Goal: Task Accomplishment & Management: Manage account settings

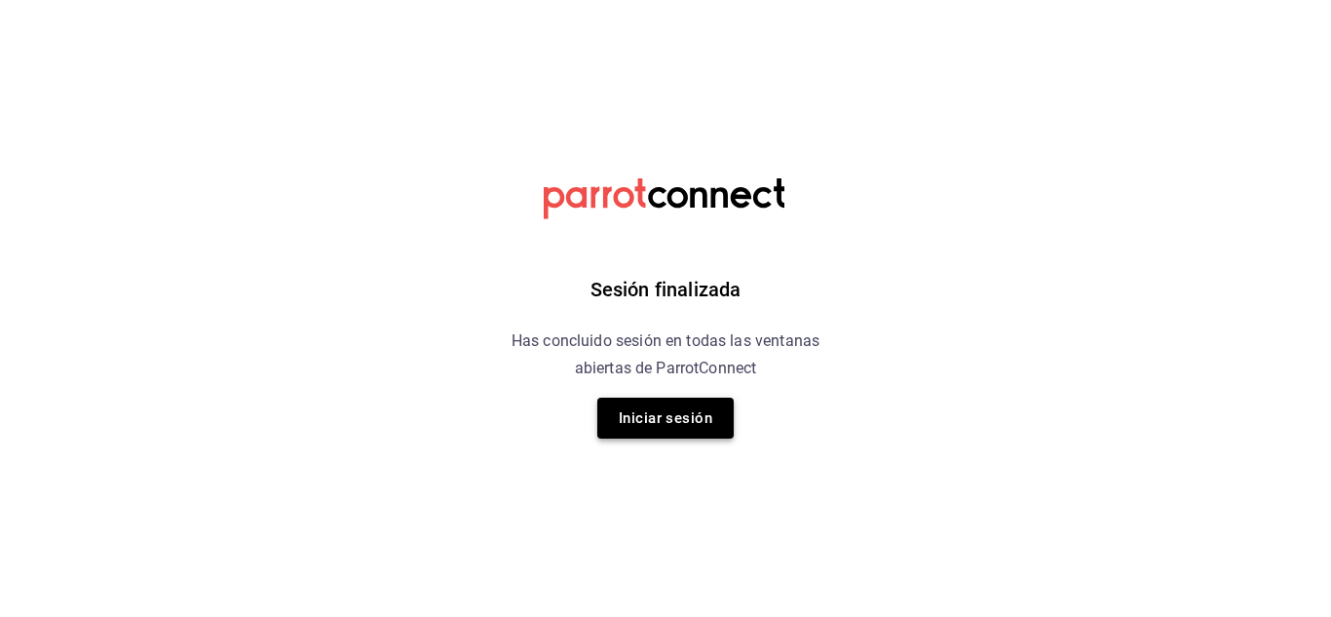
click at [708, 436] on button "Iniciar sesión" at bounding box center [665, 418] width 136 height 41
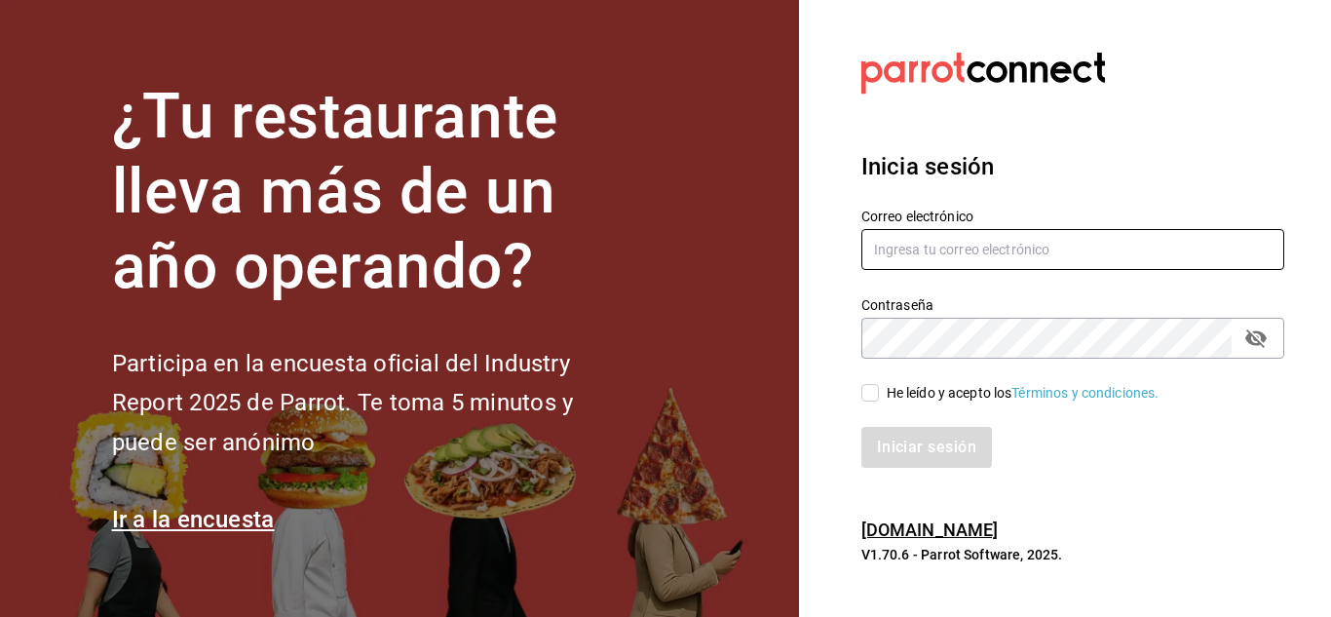
click at [929, 233] on input "text" at bounding box center [1072, 249] width 423 height 41
type input "simpleapapacho@gmail.com"
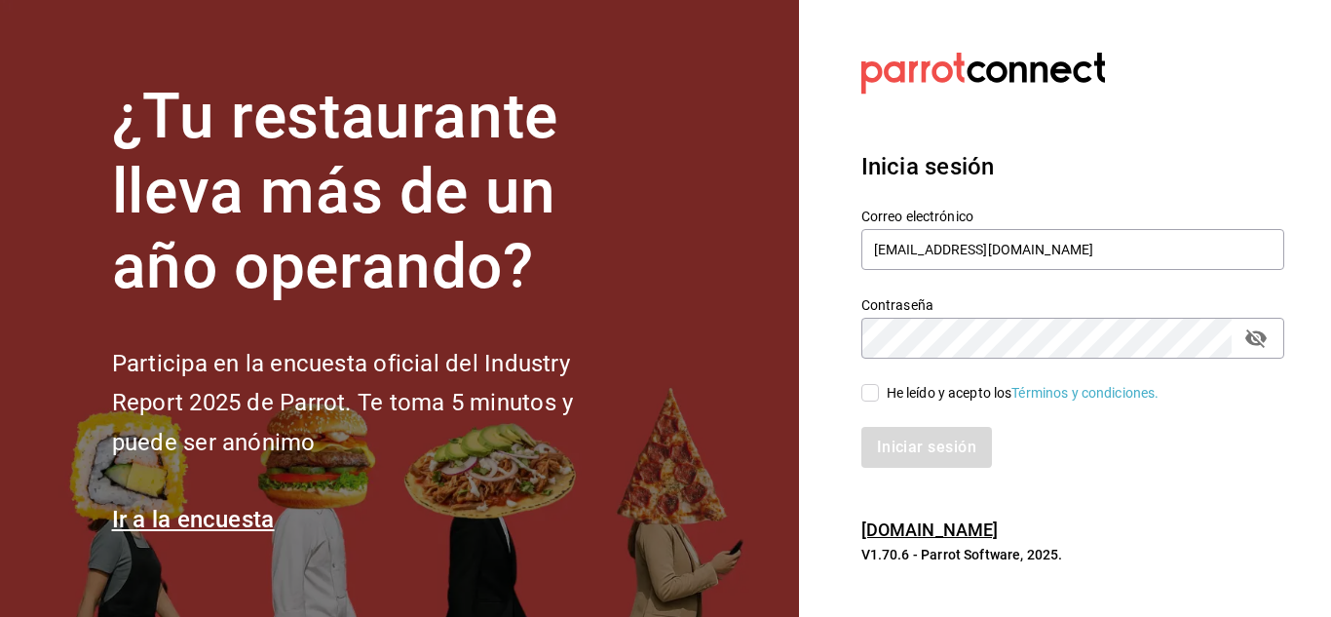
click at [915, 386] on div "He leído y acepto los Términos y condiciones." at bounding box center [1023, 393] width 273 height 20
click at [879, 386] on input "He leído y acepto los Términos y condiciones." at bounding box center [870, 393] width 18 height 18
checkbox input "true"
click at [933, 448] on button "Iniciar sesión" at bounding box center [927, 447] width 133 height 41
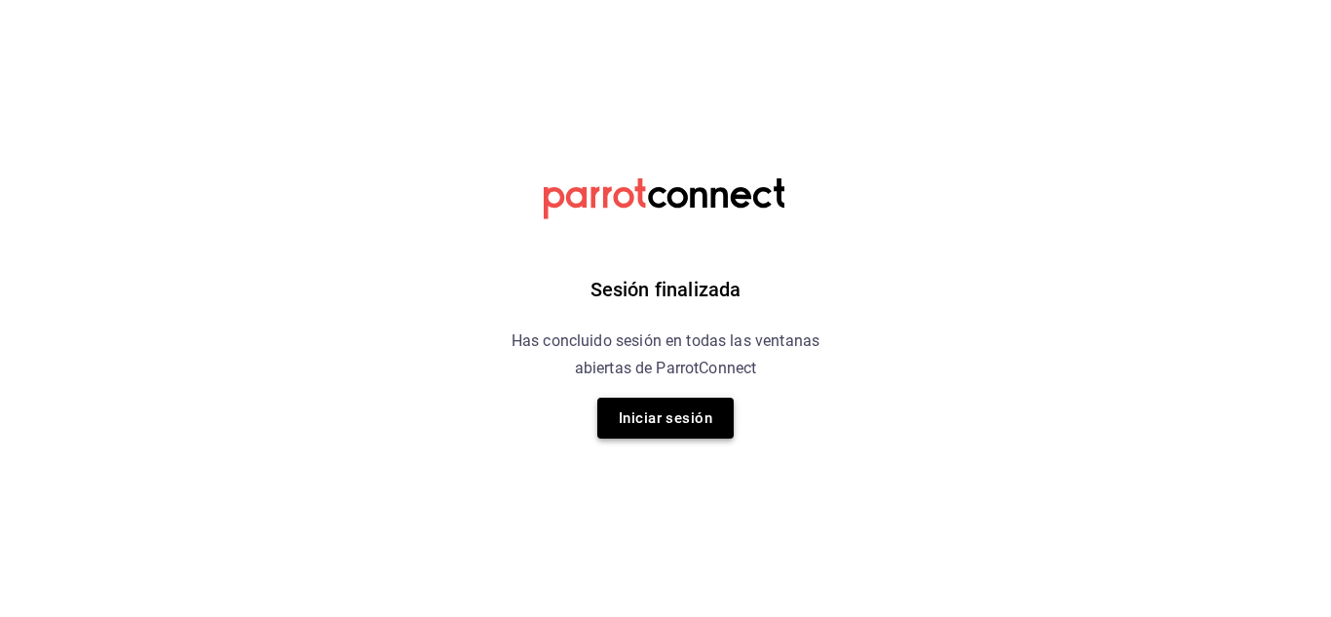
click at [673, 420] on button "Iniciar sesión" at bounding box center [665, 418] width 136 height 41
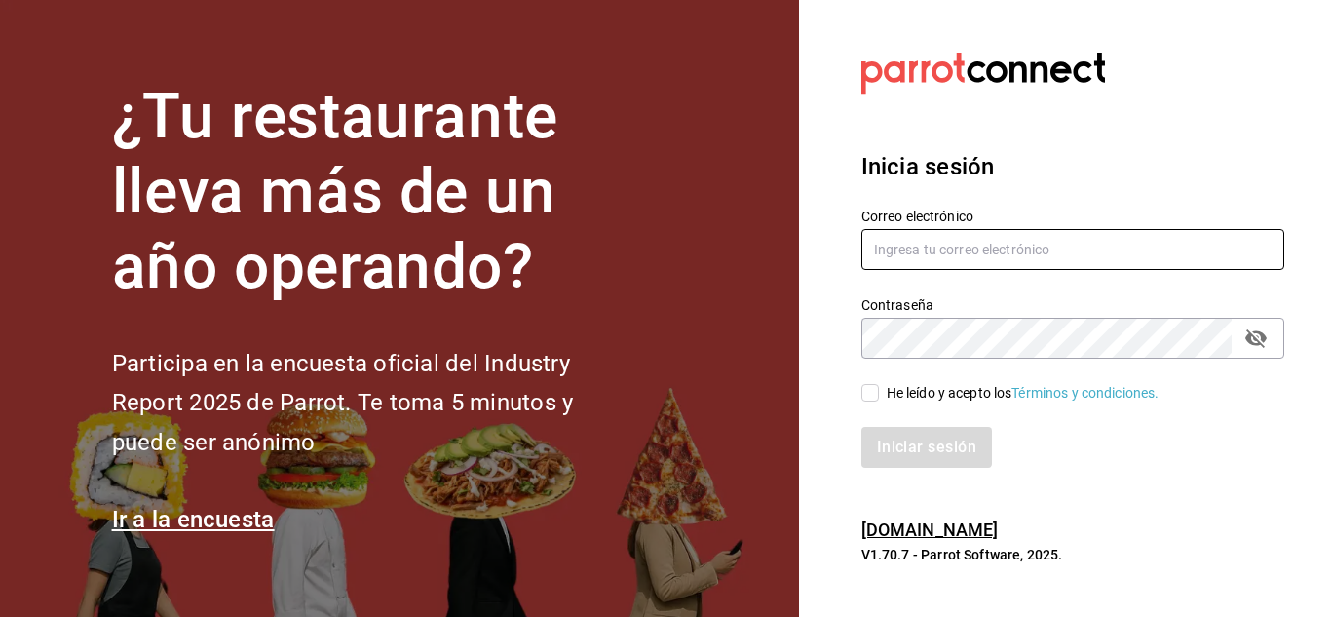
click at [956, 248] on input "text" at bounding box center [1072, 249] width 423 height 41
type input "[EMAIL_ADDRESS][DOMAIN_NAME]"
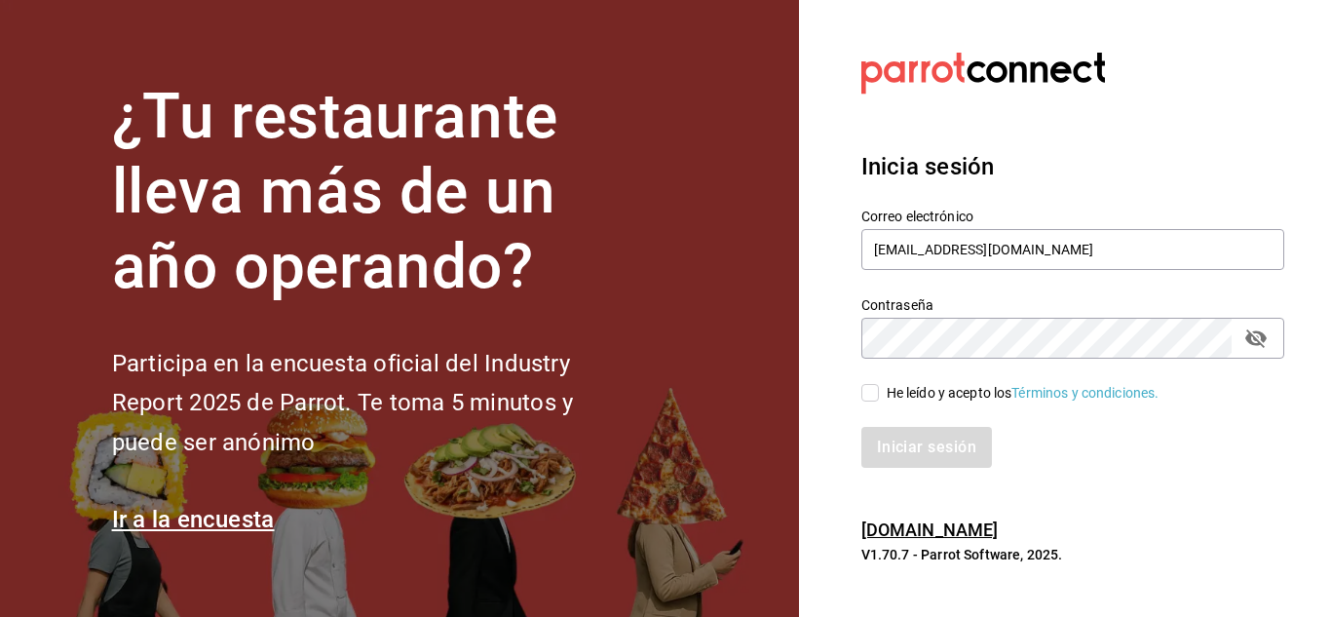
click at [867, 398] on input "He leído y acepto los Términos y condiciones." at bounding box center [870, 393] width 18 height 18
checkbox input "true"
click at [936, 438] on button "Iniciar sesión" at bounding box center [927, 447] width 133 height 41
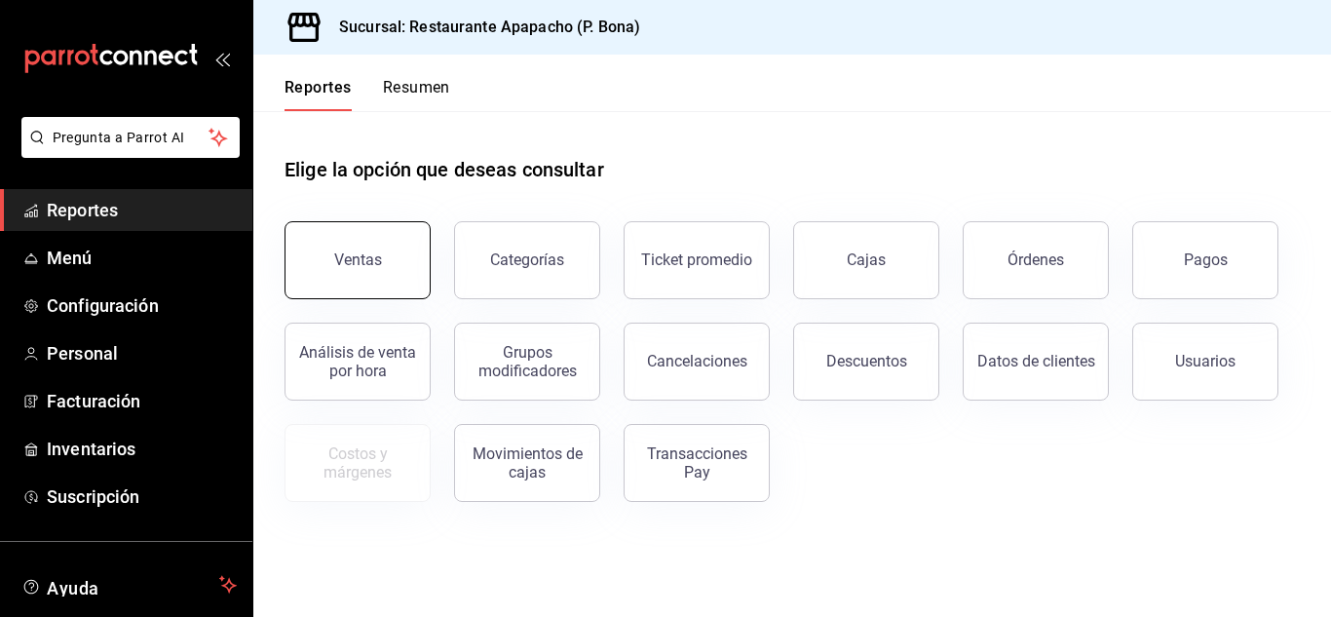
click at [344, 245] on button "Ventas" at bounding box center [358, 260] width 146 height 78
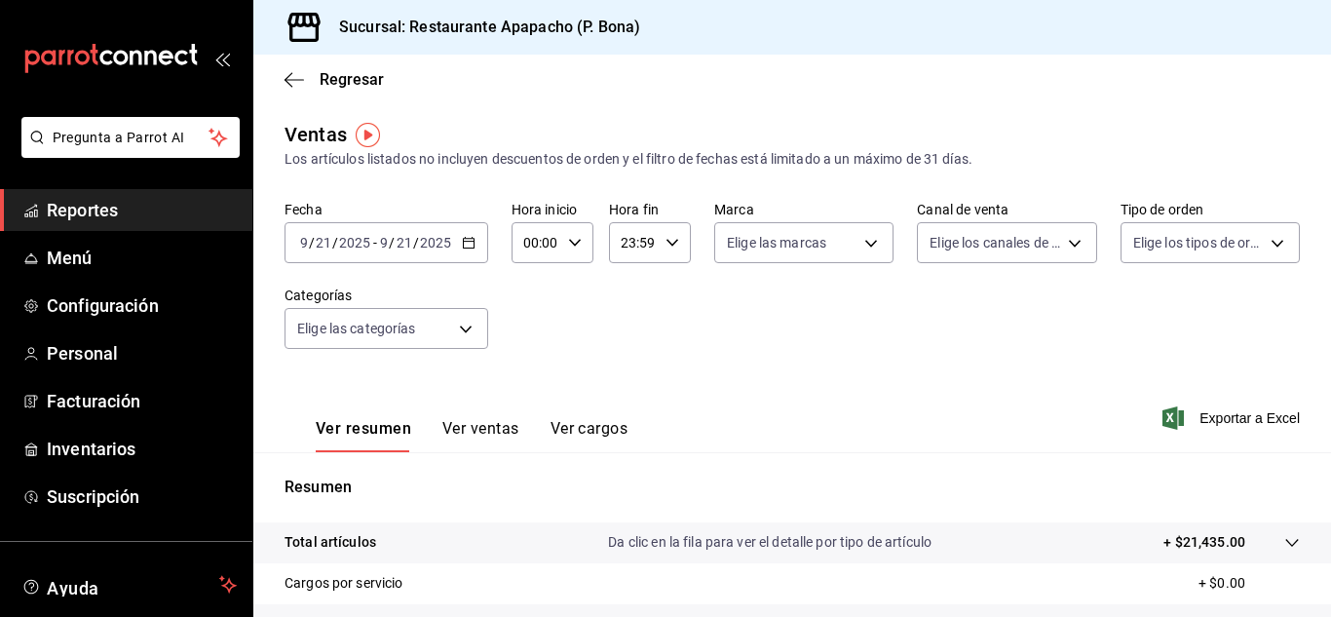
click at [465, 244] on icon "button" at bounding box center [469, 243] width 14 height 14
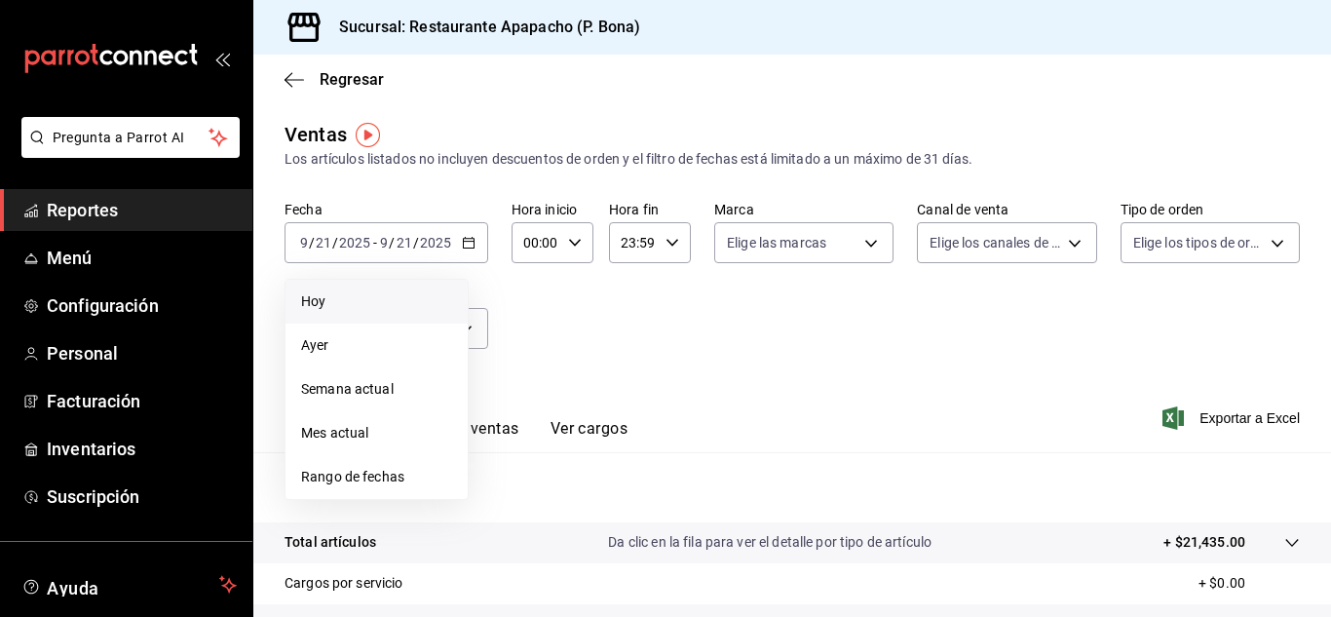
click at [320, 299] on span "Hoy" at bounding box center [376, 301] width 151 height 20
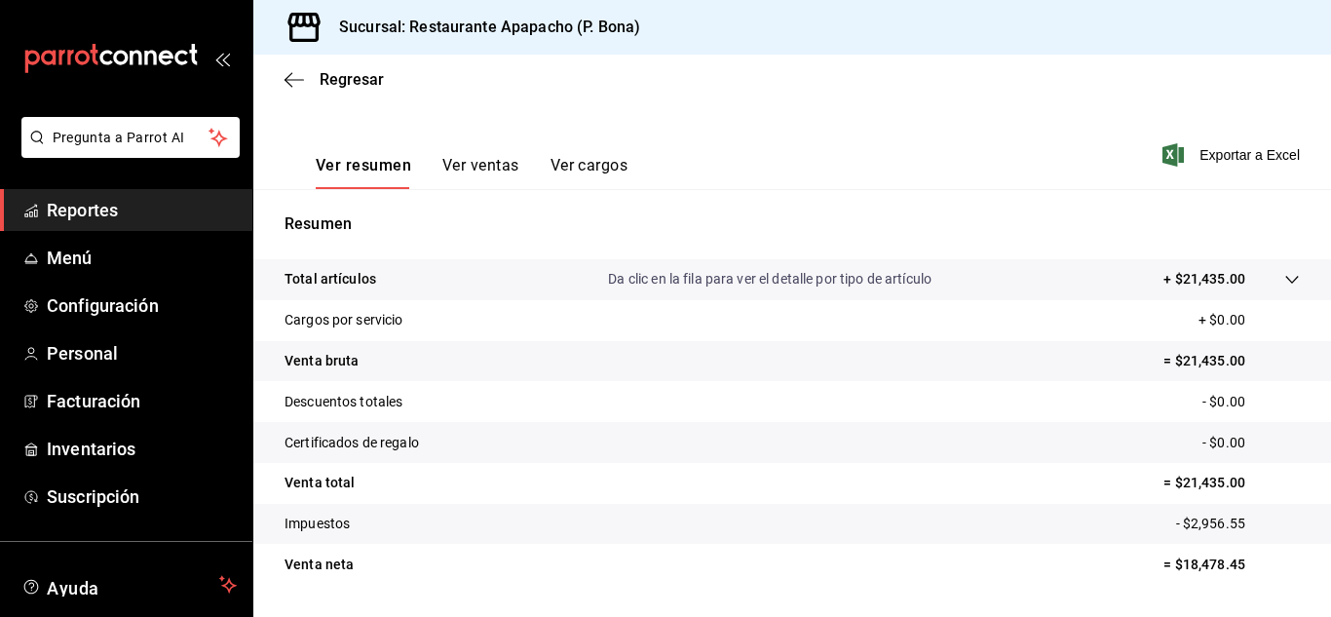
scroll to position [317, 0]
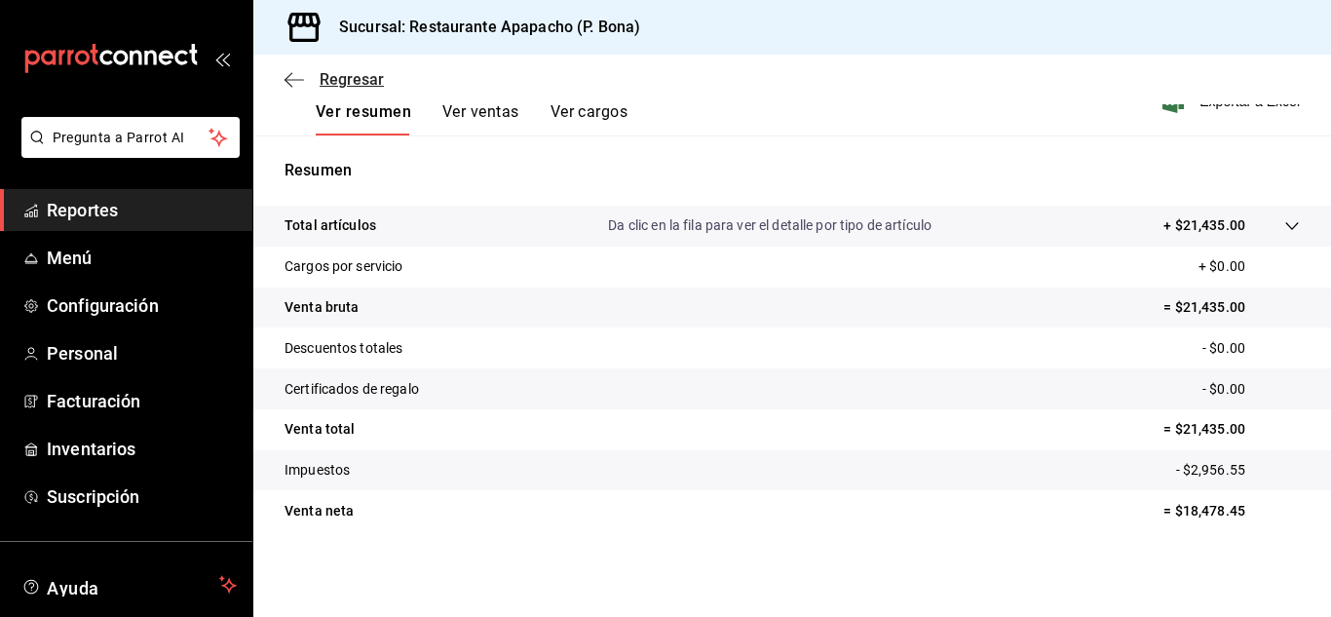
click at [296, 74] on icon "button" at bounding box center [294, 80] width 19 height 18
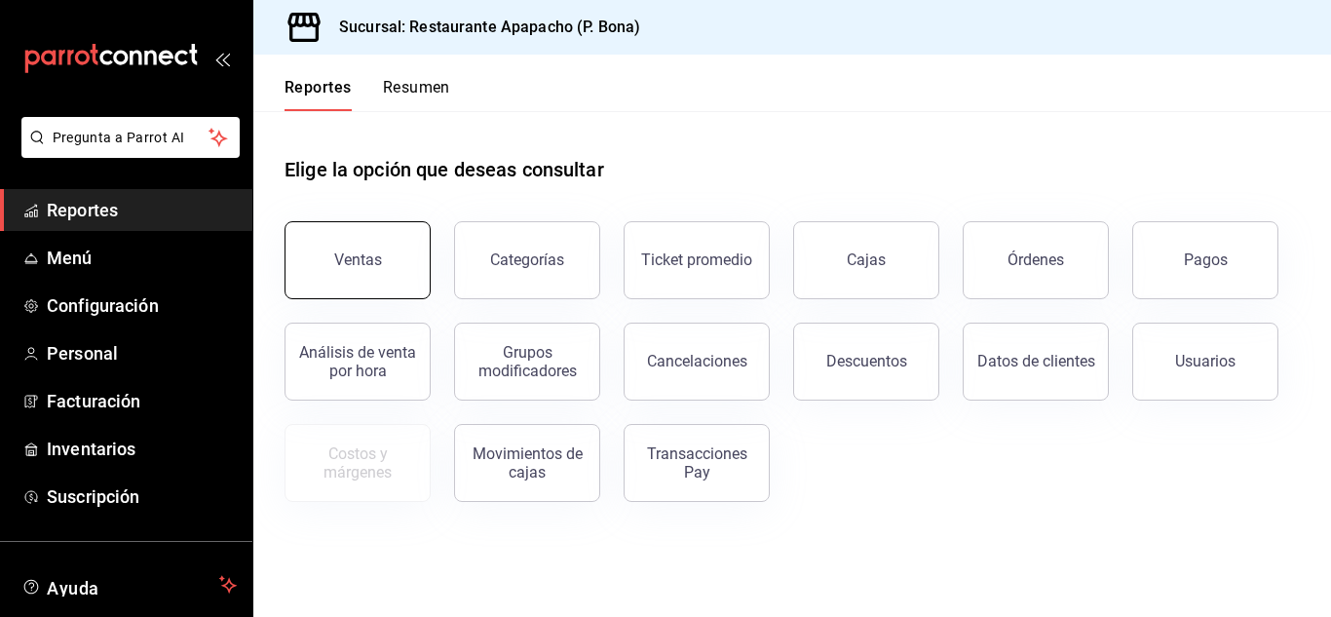
click at [359, 238] on button "Ventas" at bounding box center [358, 260] width 146 height 78
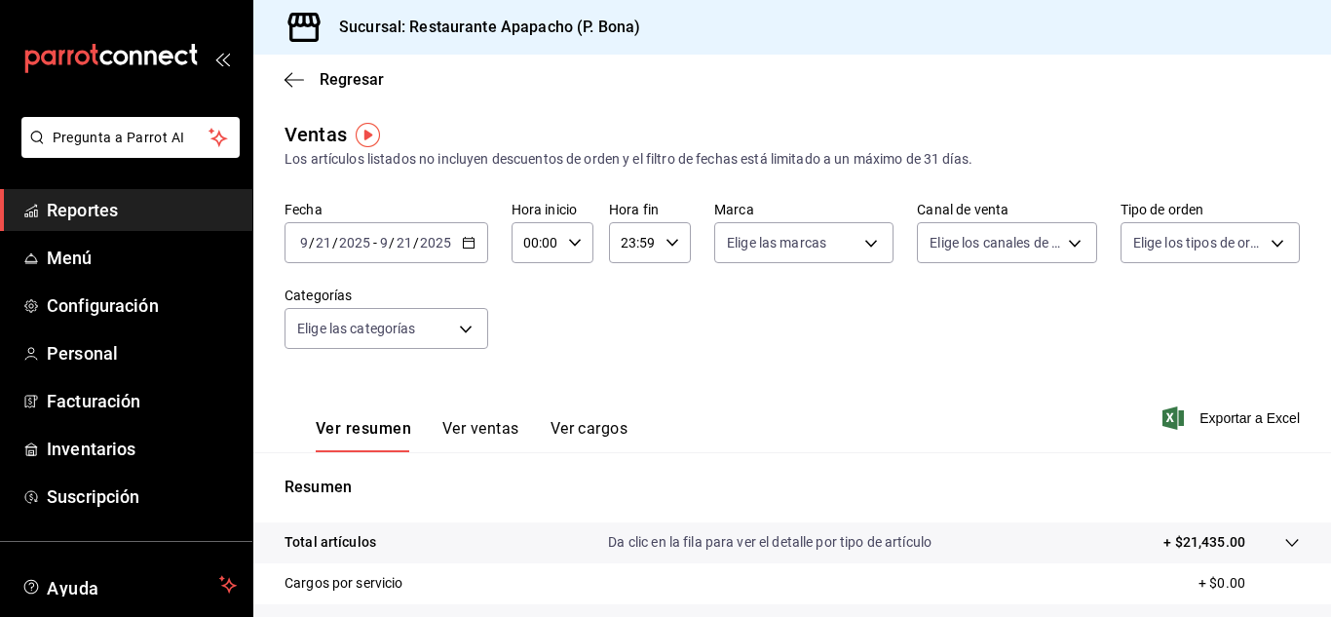
click at [448, 232] on div "2025-09-21 9 / 21 / 2025 - 2025-09-21 9 / 21 / 2025" at bounding box center [387, 242] width 204 height 41
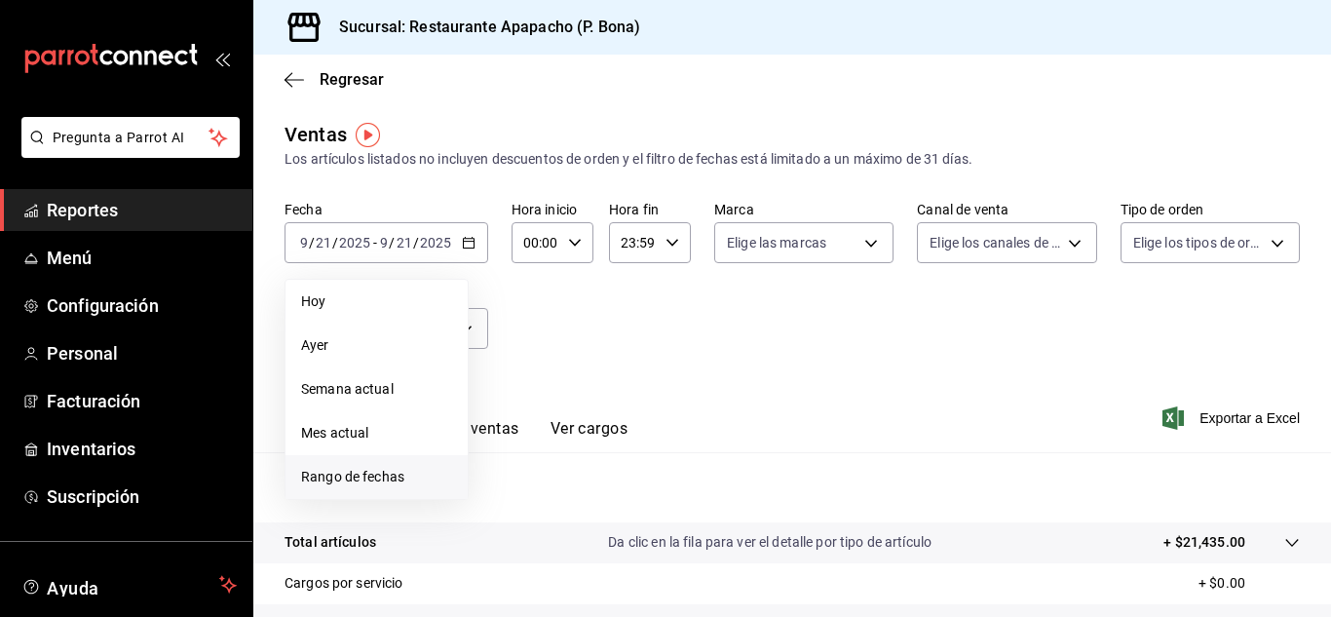
click at [355, 473] on span "Rango de fechas" at bounding box center [376, 477] width 151 height 20
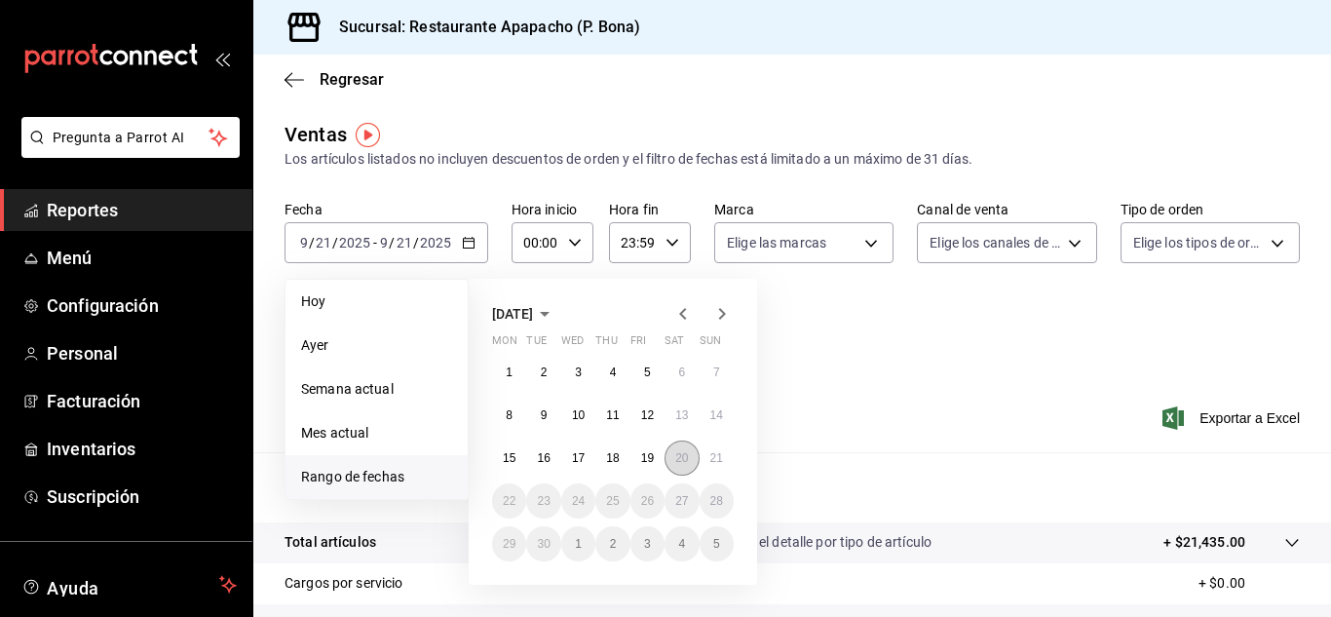
click at [674, 455] on button "20" at bounding box center [682, 457] width 34 height 35
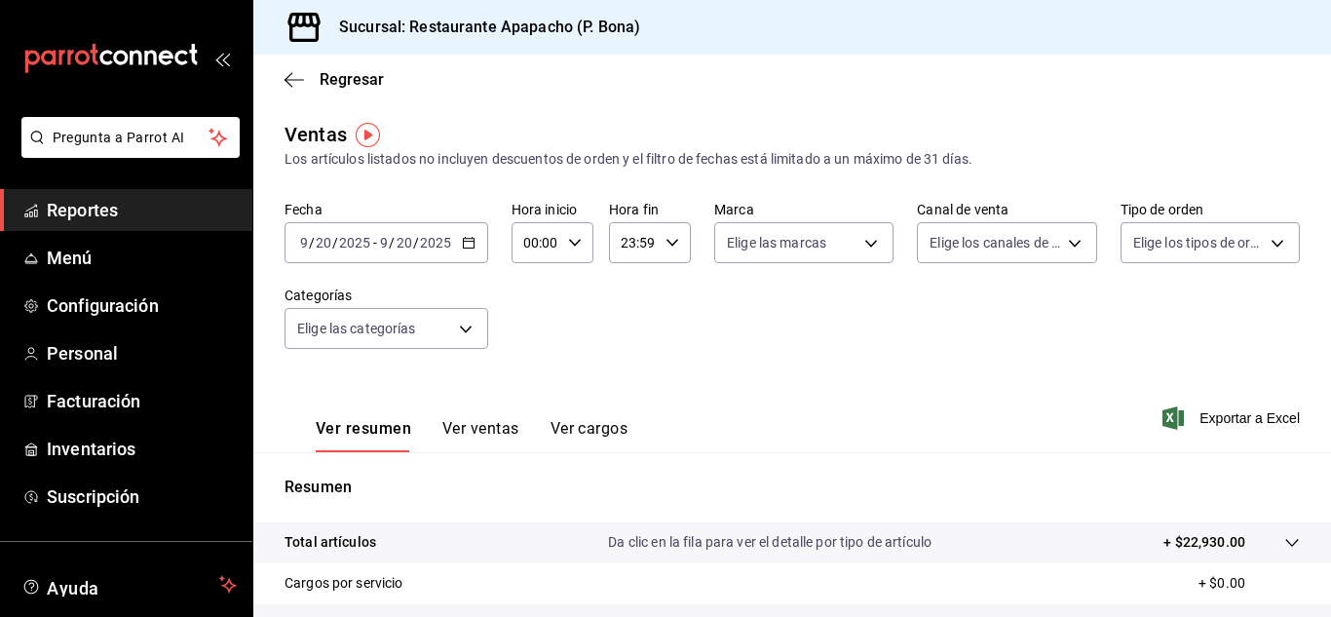
click at [471, 236] on icon "button" at bounding box center [469, 243] width 14 height 14
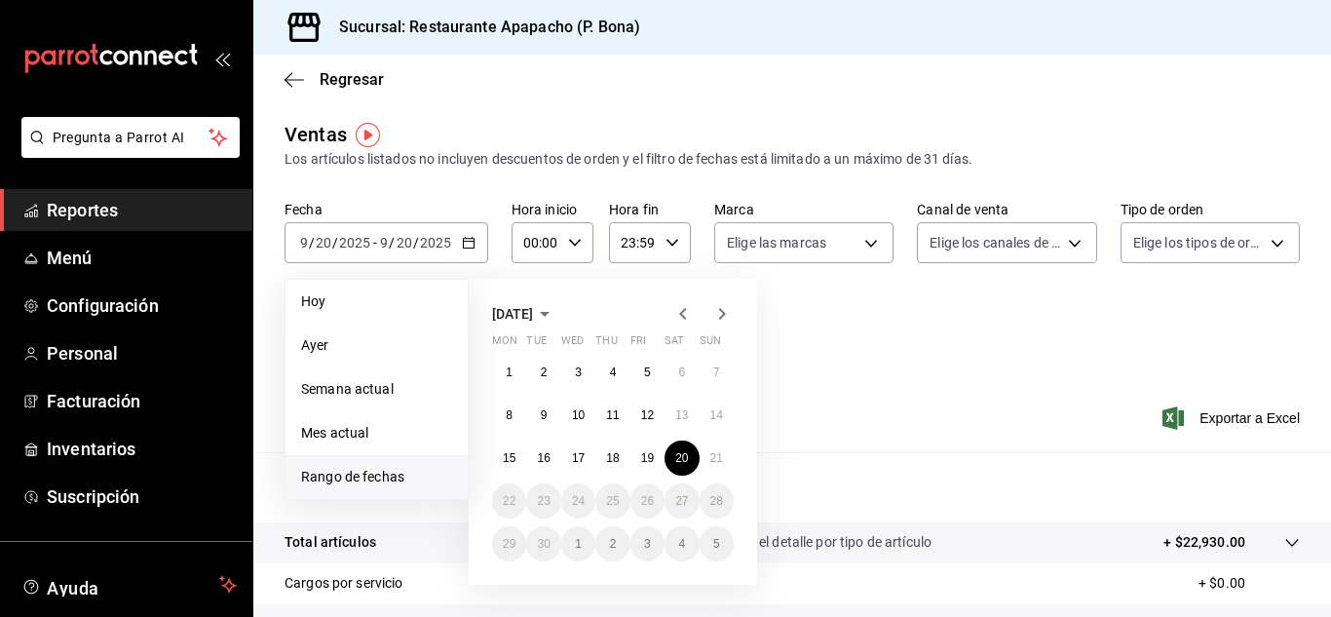
click at [329, 475] on span "Rango de fechas" at bounding box center [376, 477] width 151 height 20
click at [511, 461] on abbr "15" at bounding box center [509, 458] width 13 height 14
click at [716, 467] on button "21" at bounding box center [717, 457] width 34 height 35
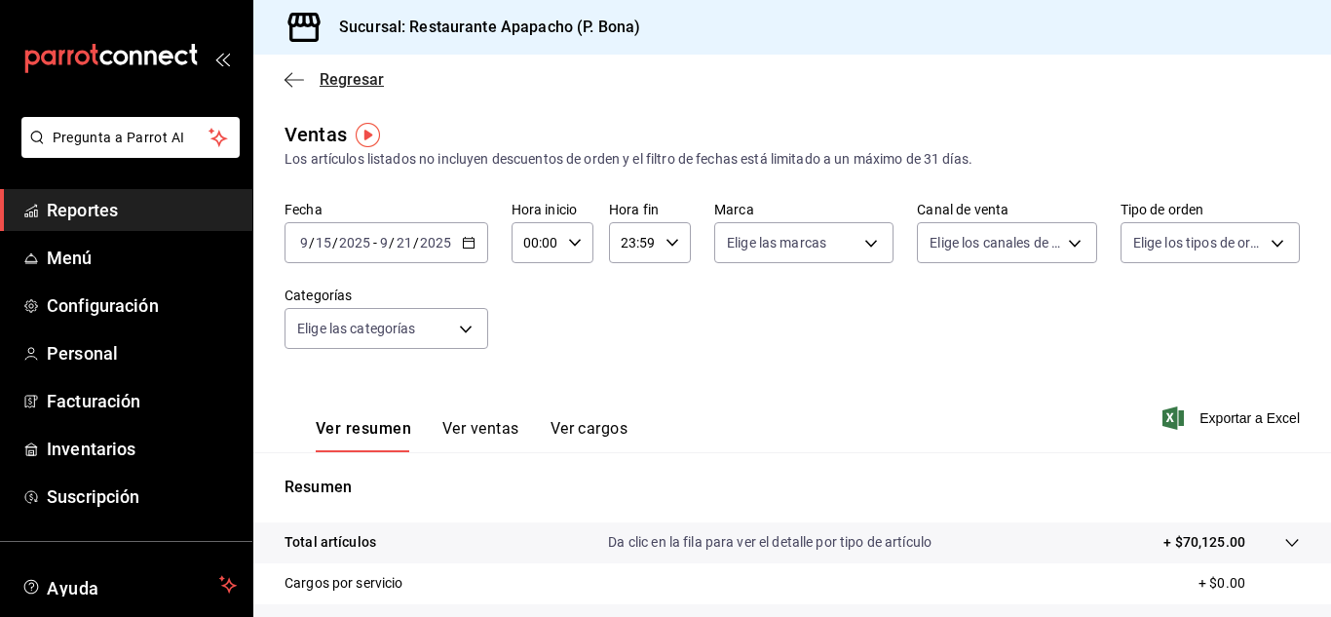
click at [298, 86] on icon "button" at bounding box center [294, 80] width 19 height 18
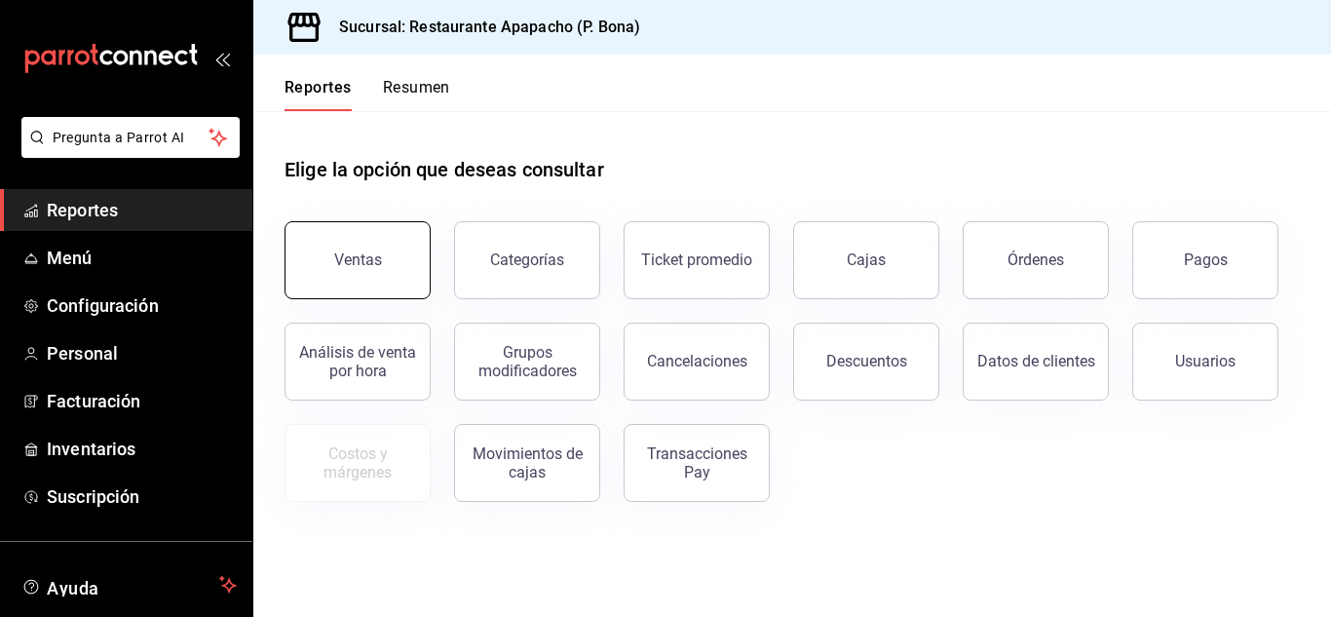
click at [386, 277] on button "Ventas" at bounding box center [358, 260] width 146 height 78
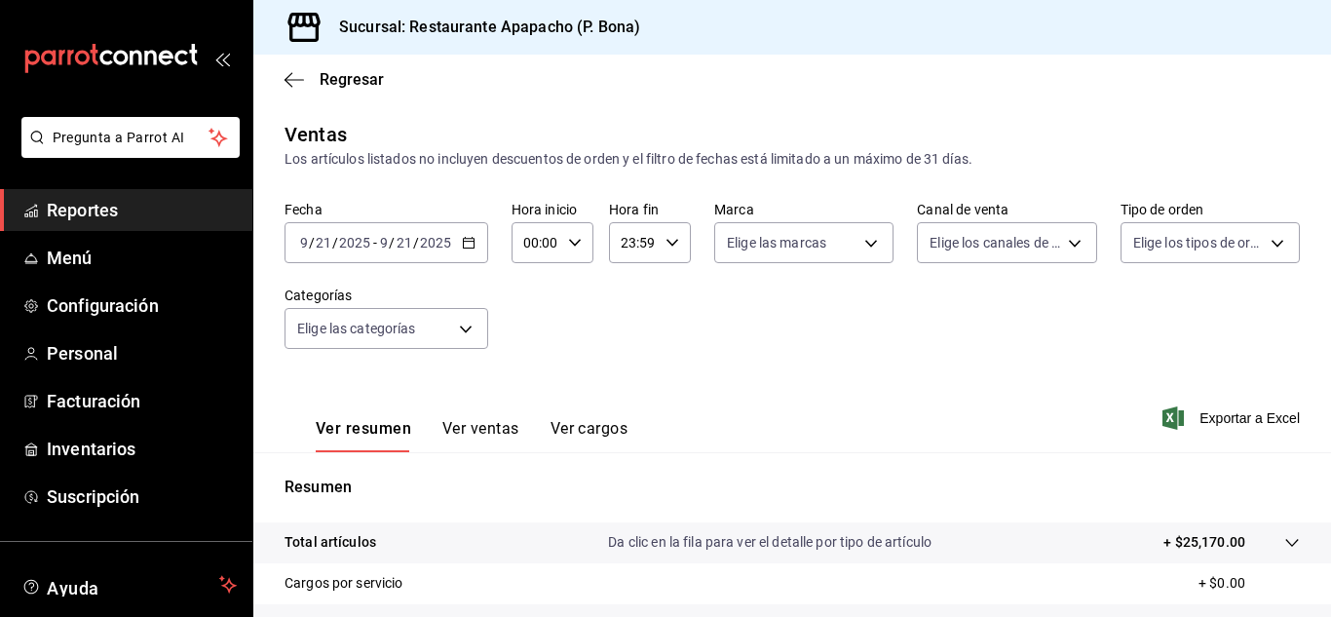
scroll to position [317, 0]
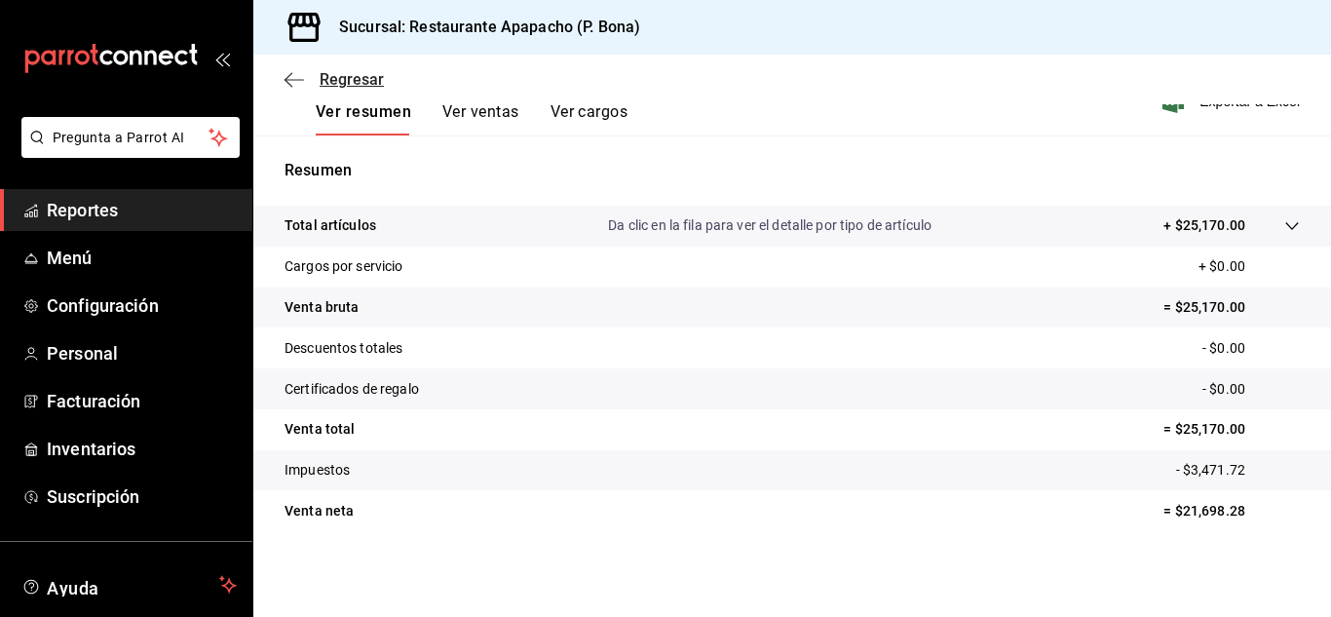
click at [290, 83] on icon "button" at bounding box center [294, 80] width 19 height 18
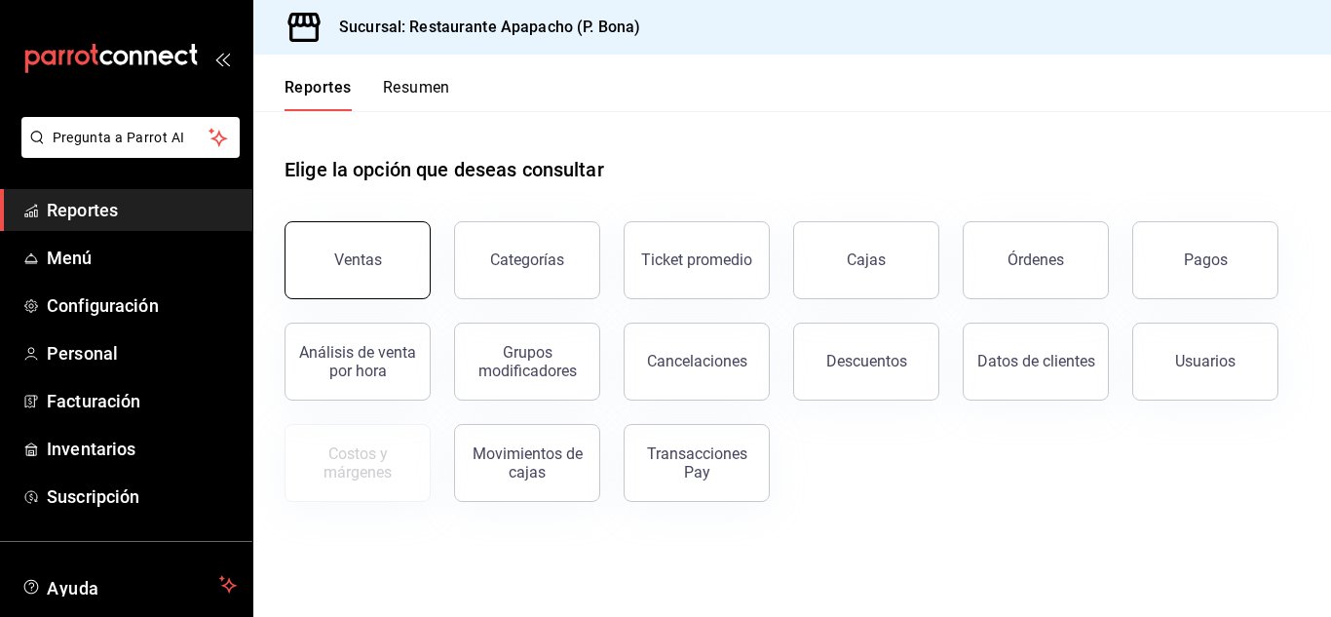
click at [397, 265] on button "Ventas" at bounding box center [358, 260] width 146 height 78
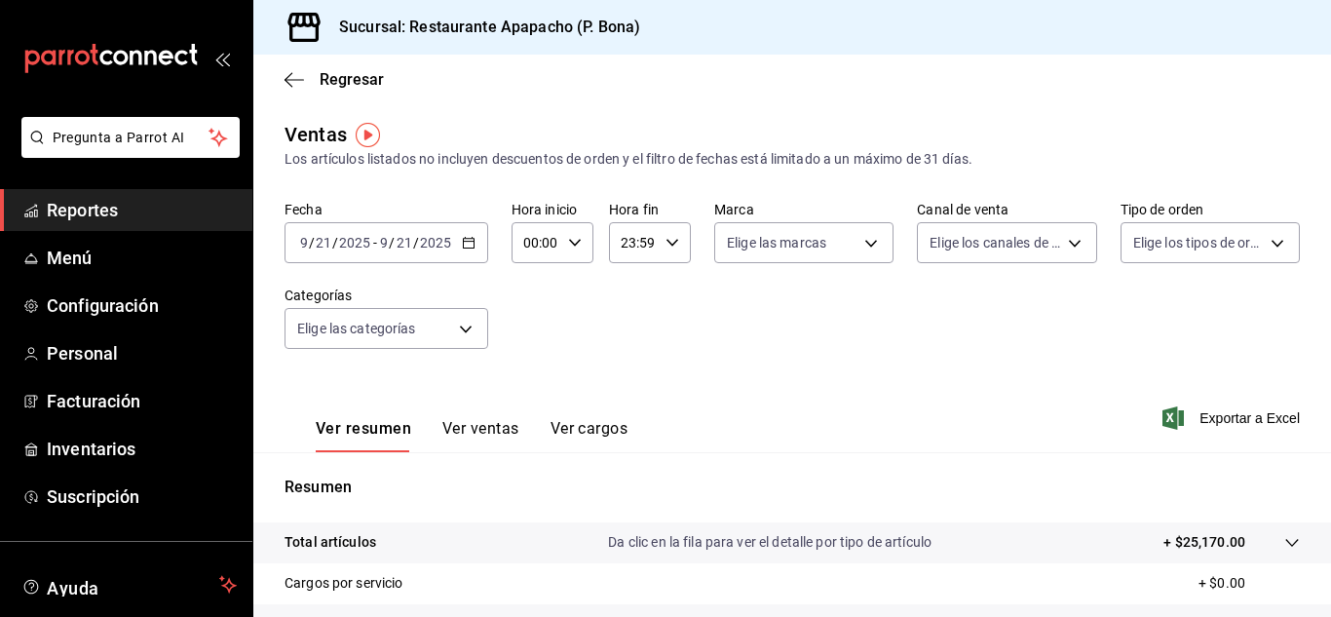
click at [471, 239] on \(Stroke\) "button" at bounding box center [469, 243] width 12 height 11
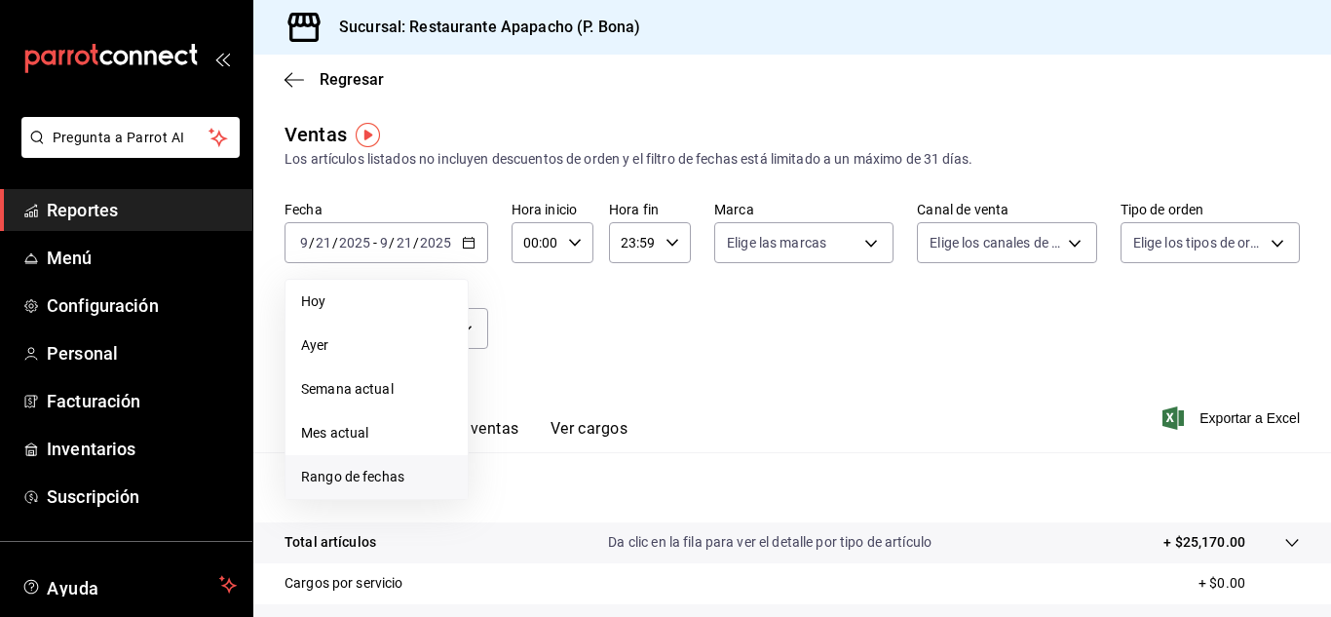
click at [346, 474] on span "Rango de fechas" at bounding box center [376, 477] width 151 height 20
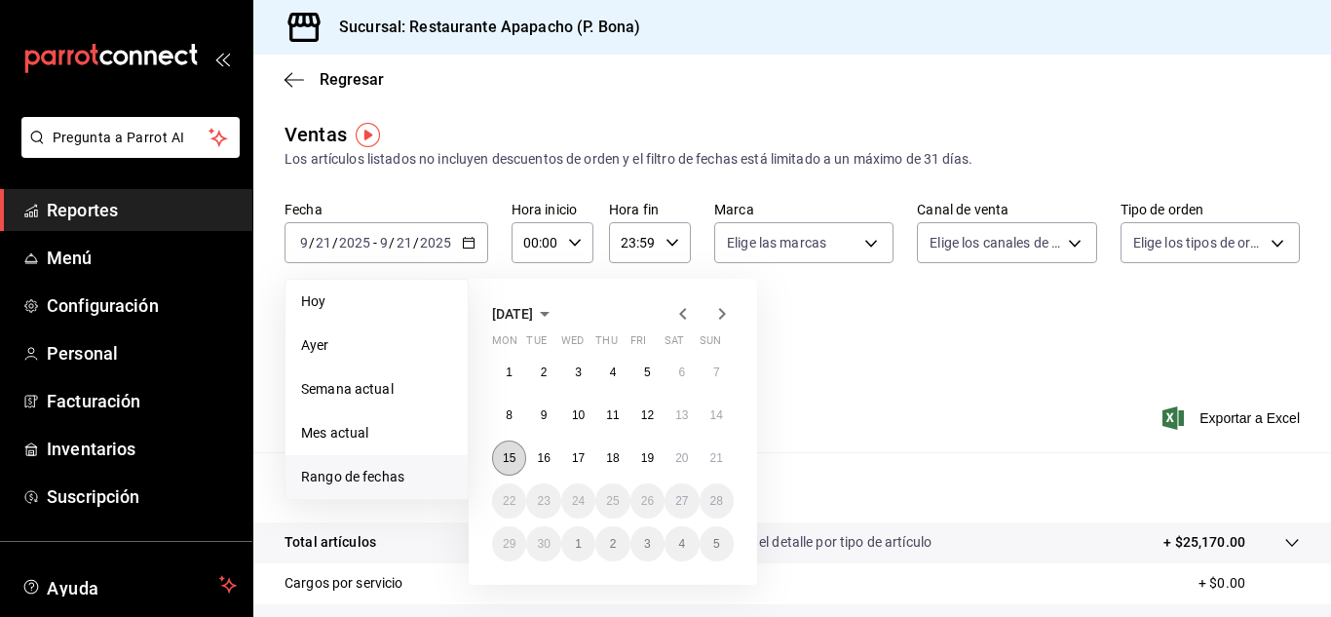
click at [515, 445] on button "15" at bounding box center [509, 457] width 34 height 35
click at [516, 443] on button "15" at bounding box center [509, 457] width 34 height 35
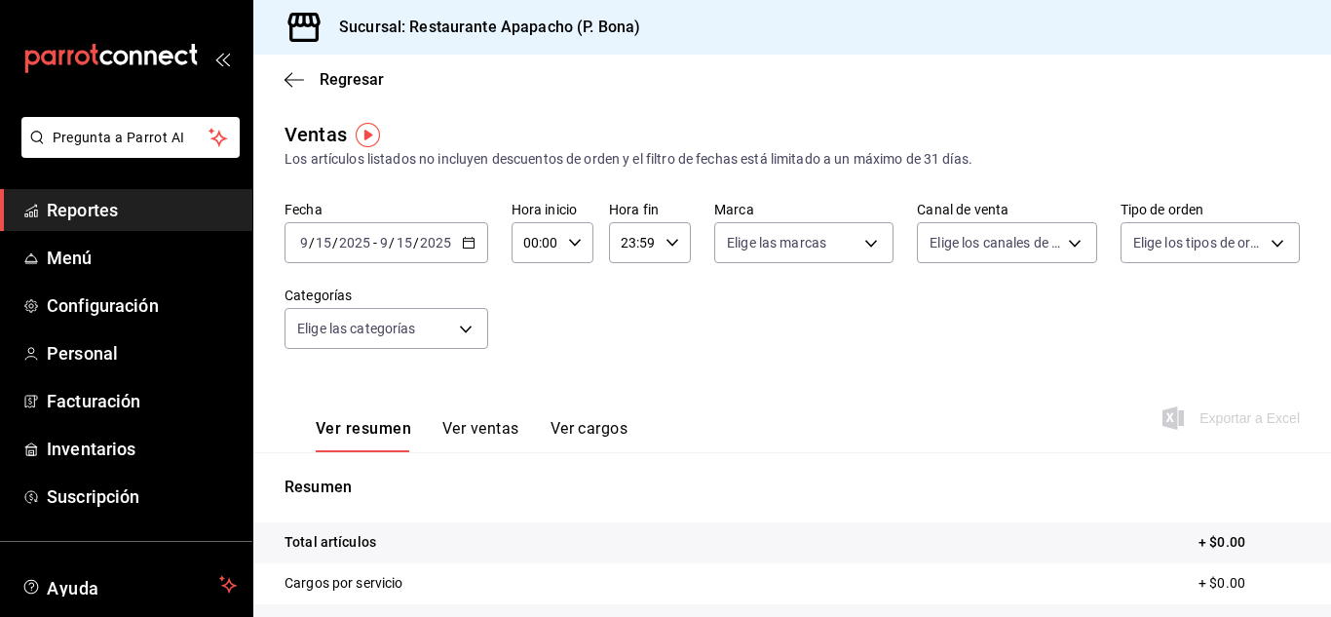
click at [466, 244] on icon "button" at bounding box center [469, 243] width 14 height 14
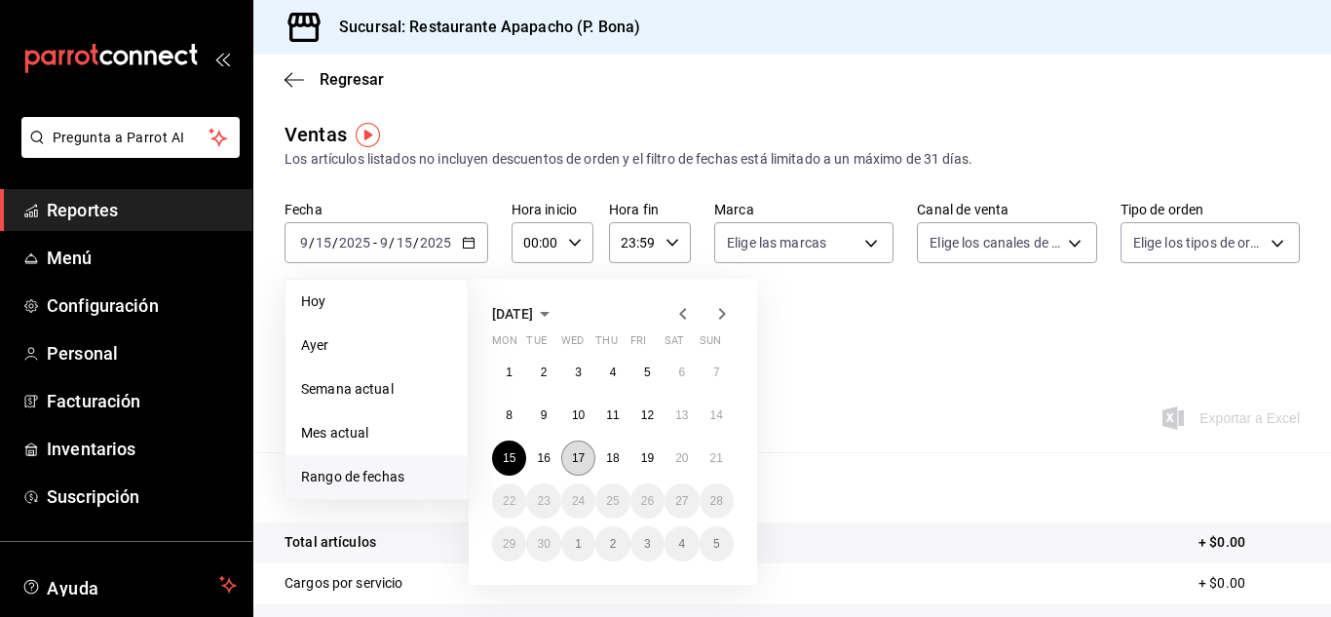
click at [584, 460] on abbr "17" at bounding box center [578, 458] width 13 height 14
click at [545, 461] on abbr "16" at bounding box center [543, 458] width 13 height 14
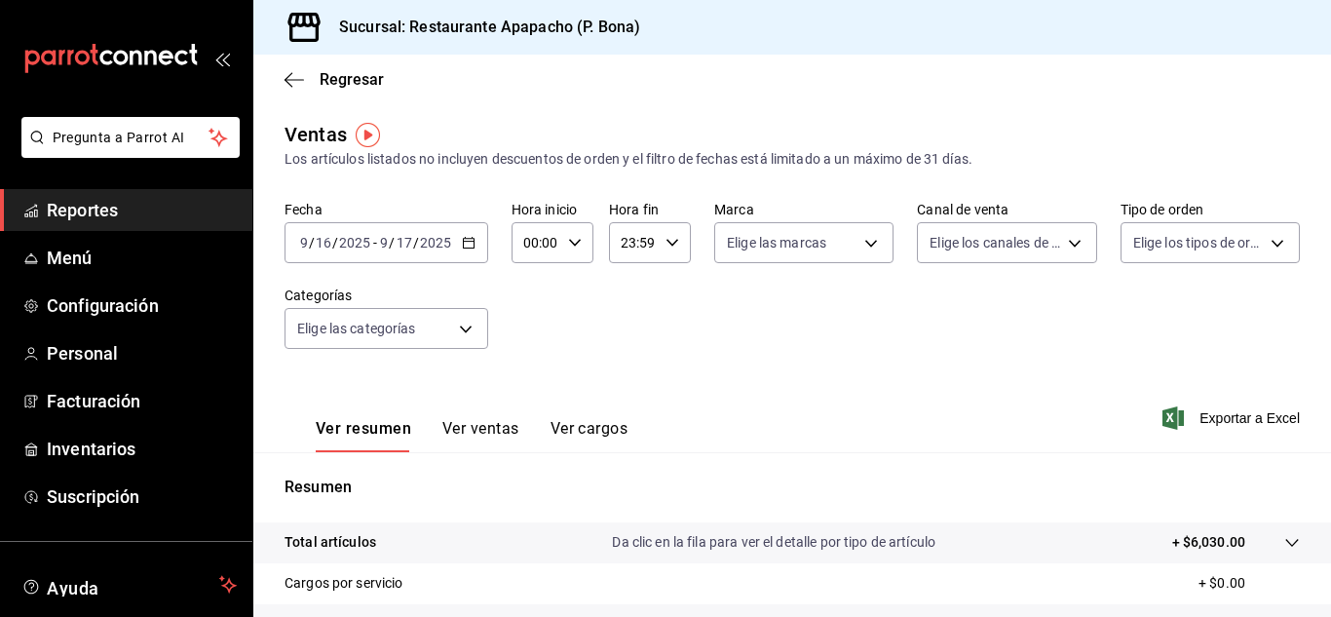
click at [464, 245] on icon "button" at bounding box center [469, 243] width 14 height 14
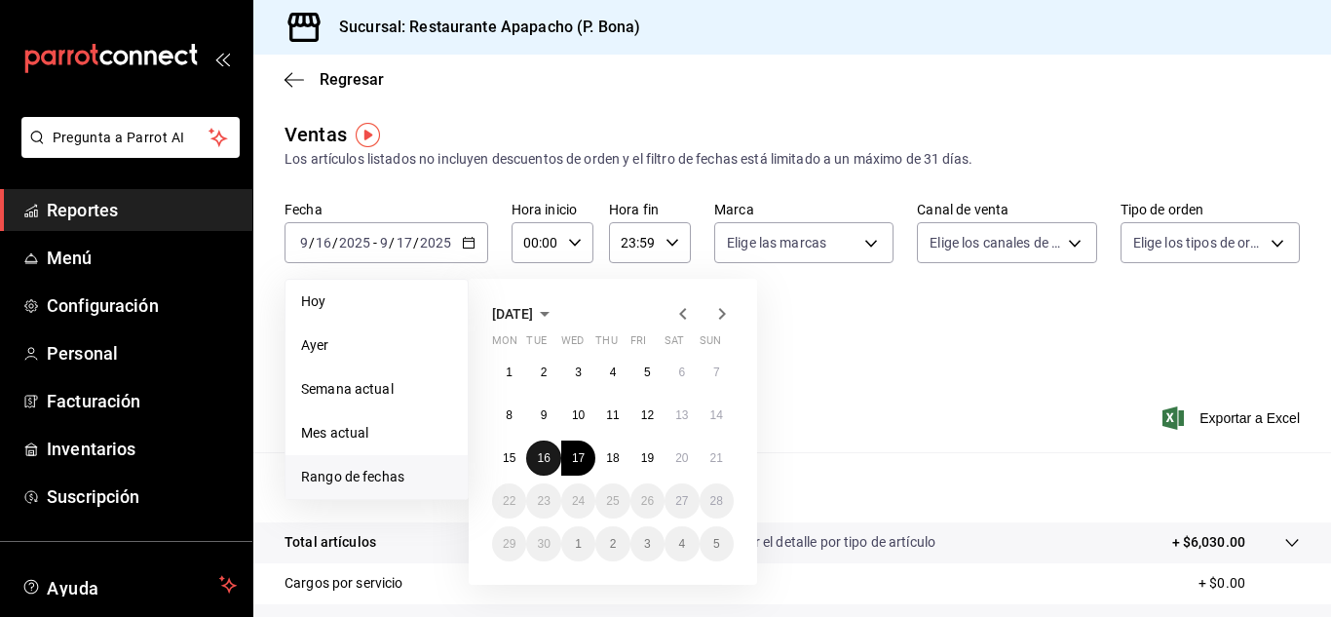
click at [542, 457] on abbr "16" at bounding box center [543, 458] width 13 height 14
click at [540, 457] on abbr "16" at bounding box center [543, 458] width 13 height 14
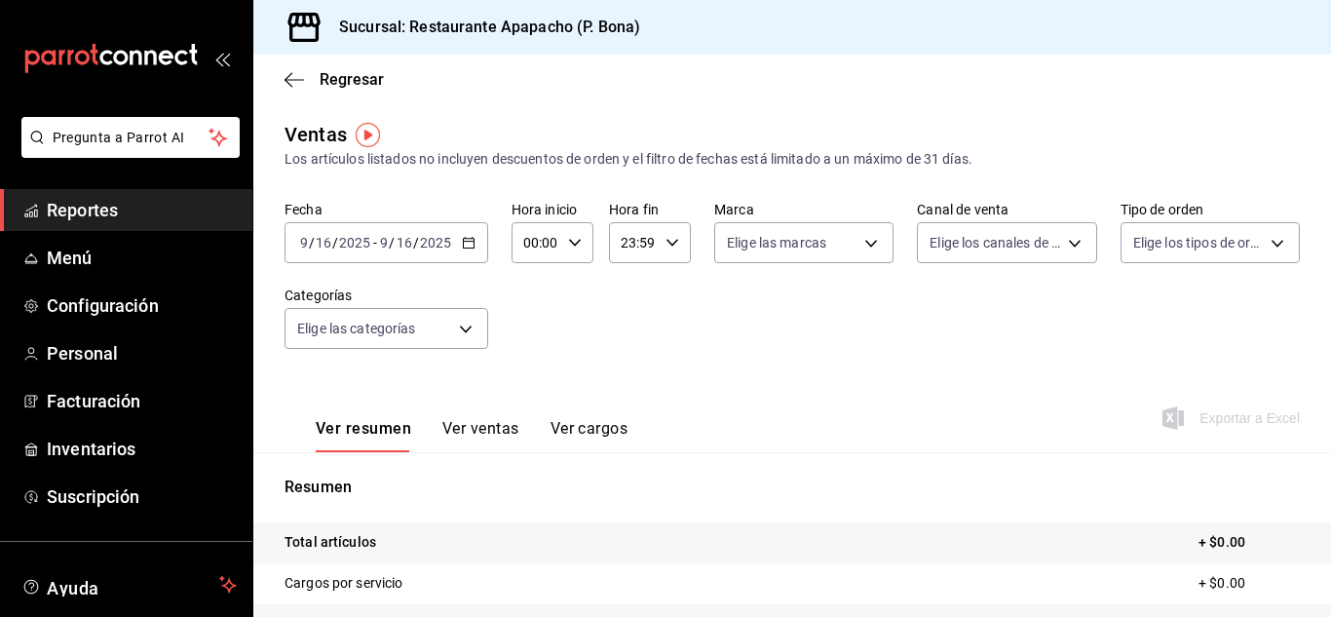
click at [467, 237] on icon "button" at bounding box center [469, 243] width 14 height 14
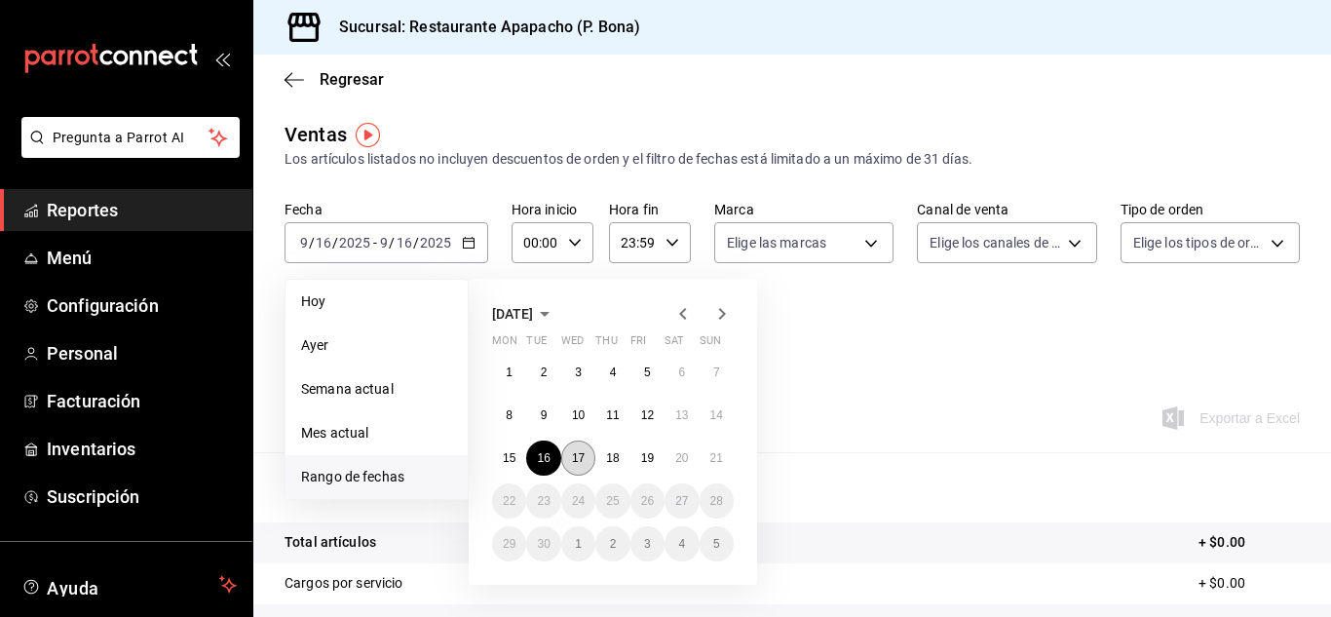
click at [580, 458] on abbr "17" at bounding box center [578, 458] width 13 height 14
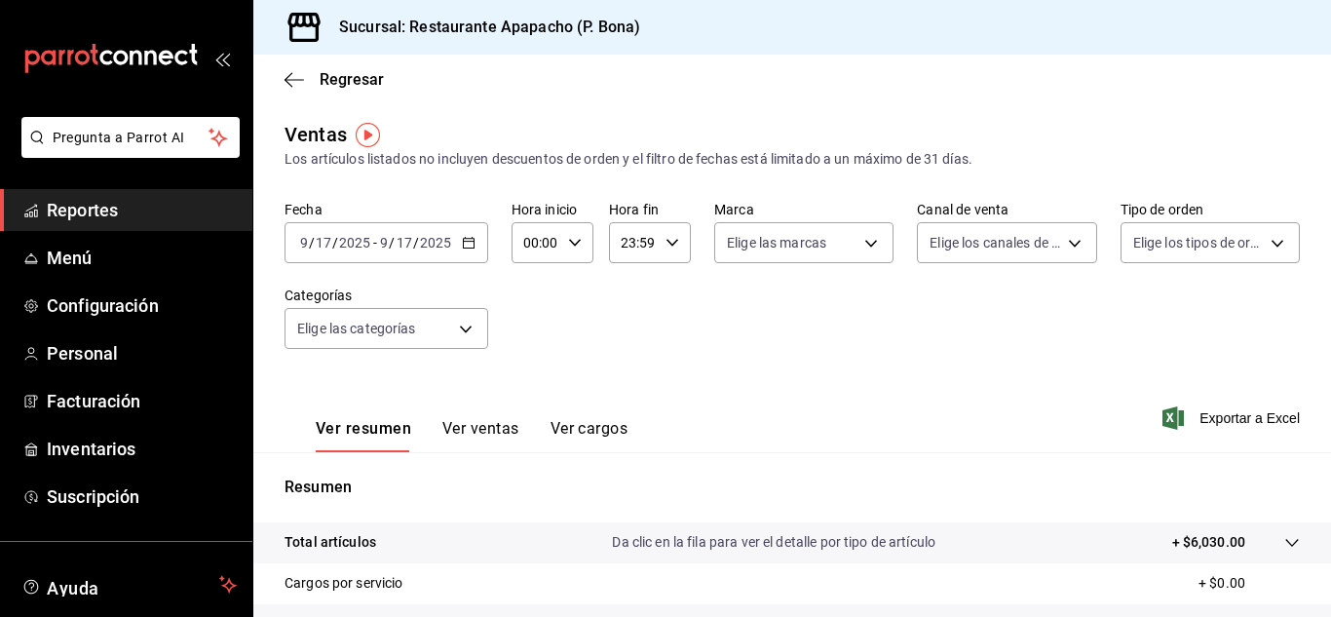
click at [463, 241] on icon "button" at bounding box center [469, 243] width 14 height 14
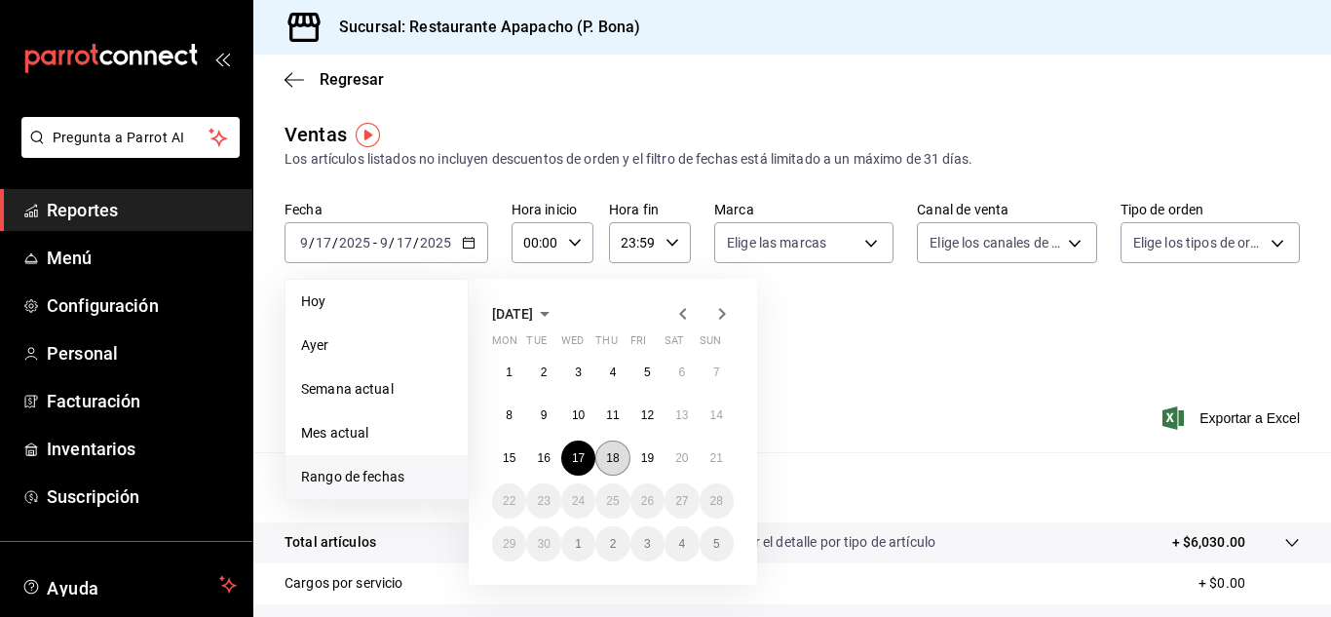
click at [617, 459] on abbr "18" at bounding box center [612, 458] width 13 height 14
click at [618, 458] on abbr "18" at bounding box center [612, 458] width 13 height 14
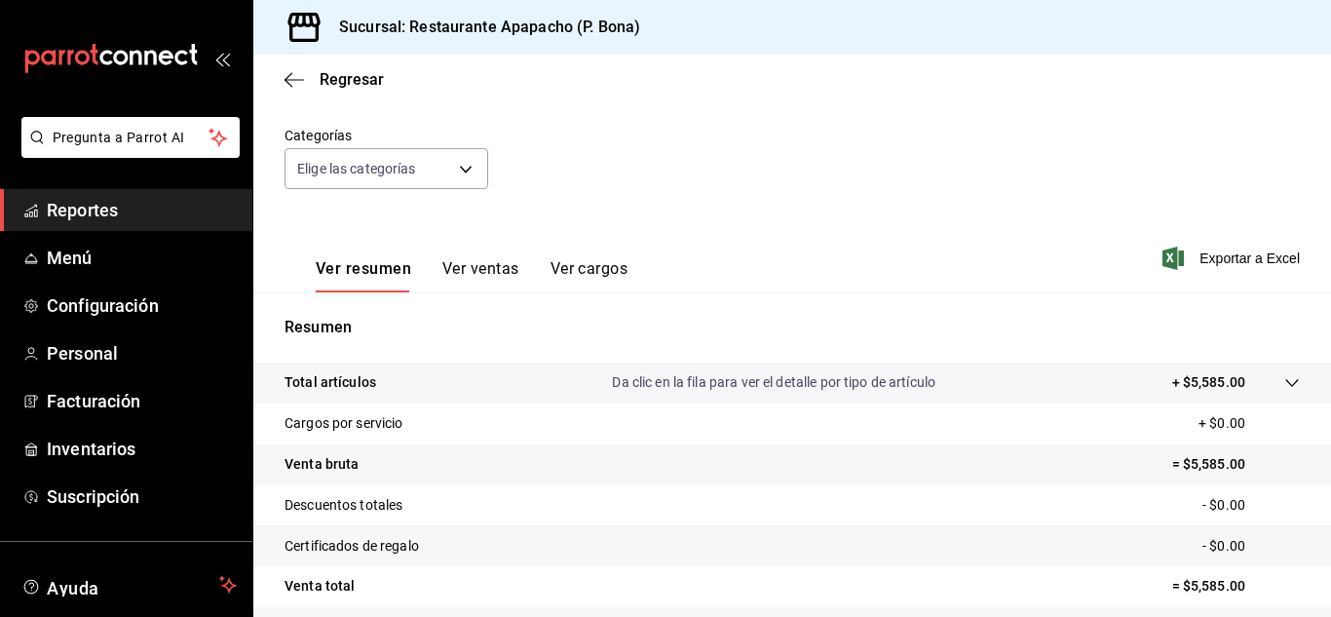
scroll to position [163, 0]
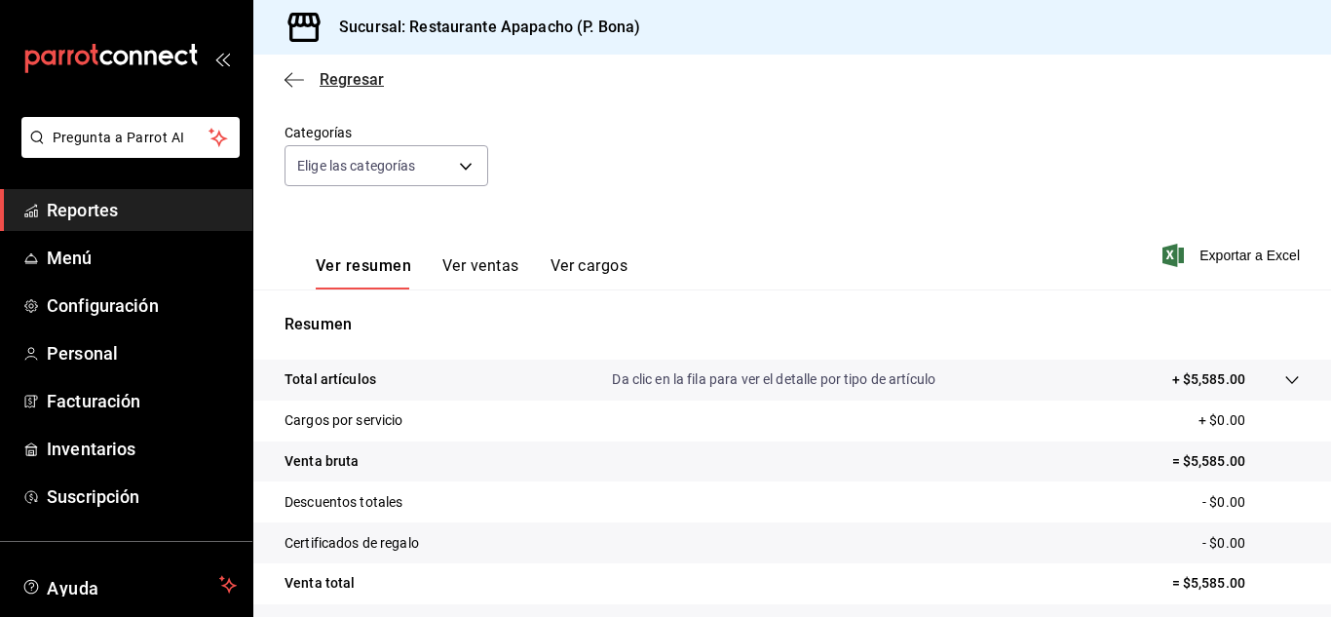
click at [290, 86] on icon "button" at bounding box center [294, 80] width 19 height 18
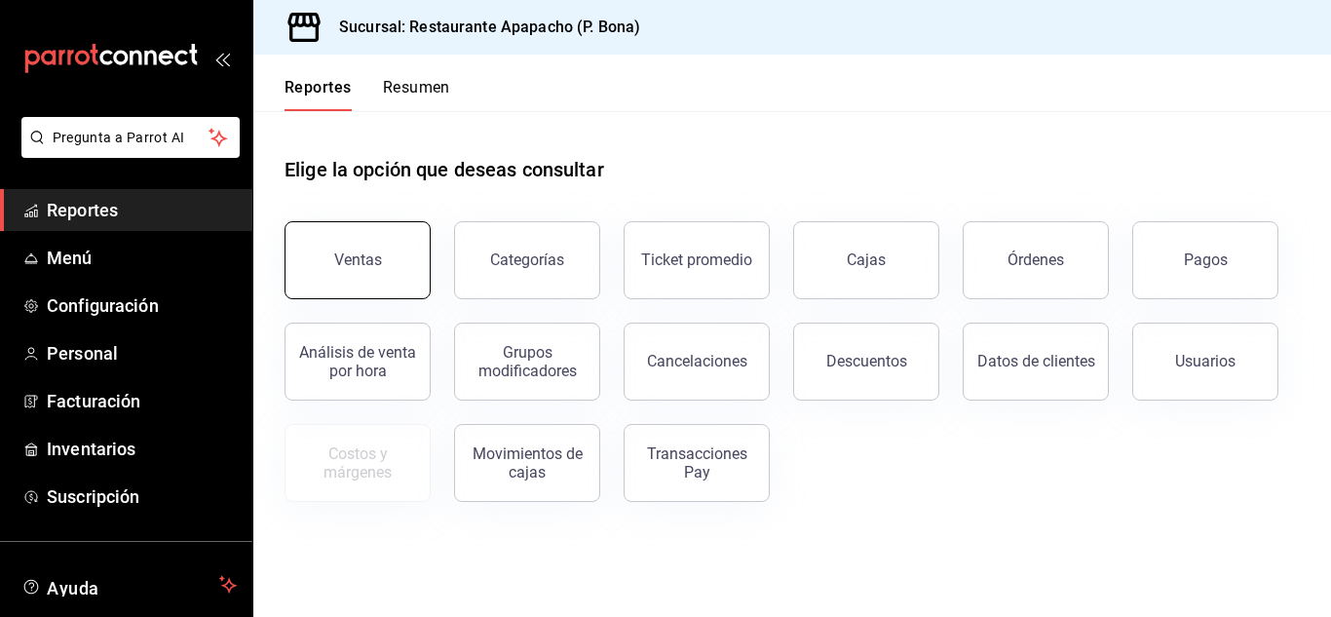
click at [342, 268] on div "Ventas" at bounding box center [358, 259] width 48 height 19
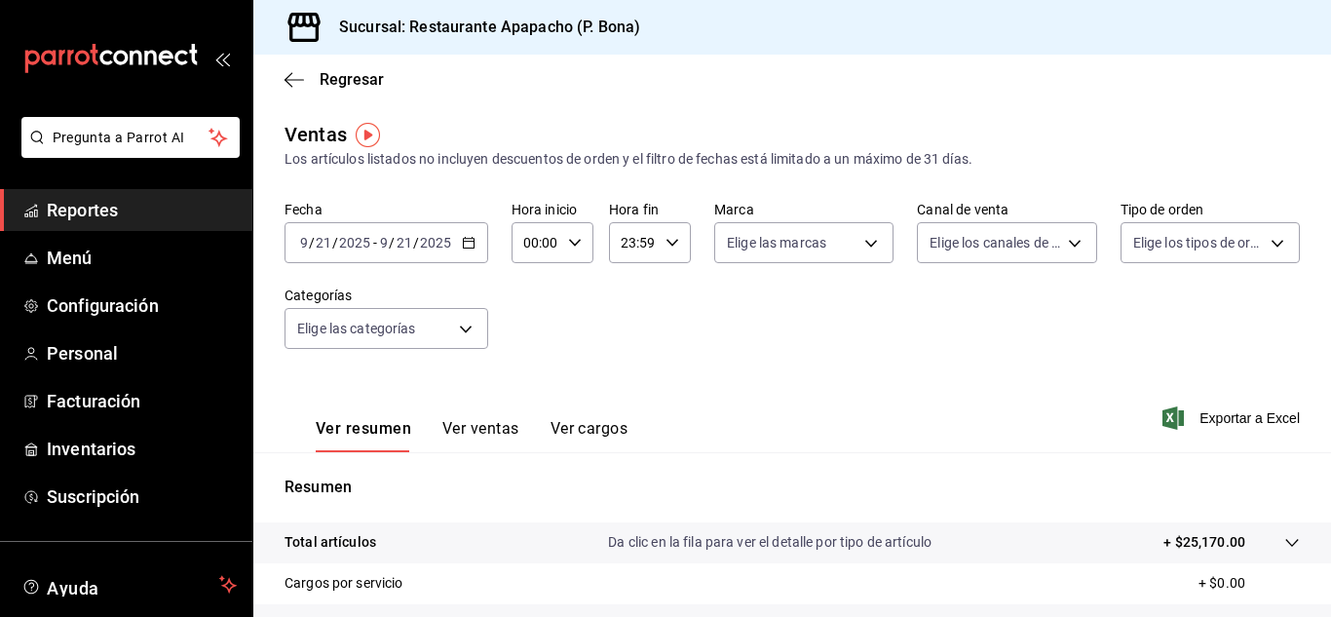
click at [463, 238] on icon "button" at bounding box center [469, 243] width 14 height 14
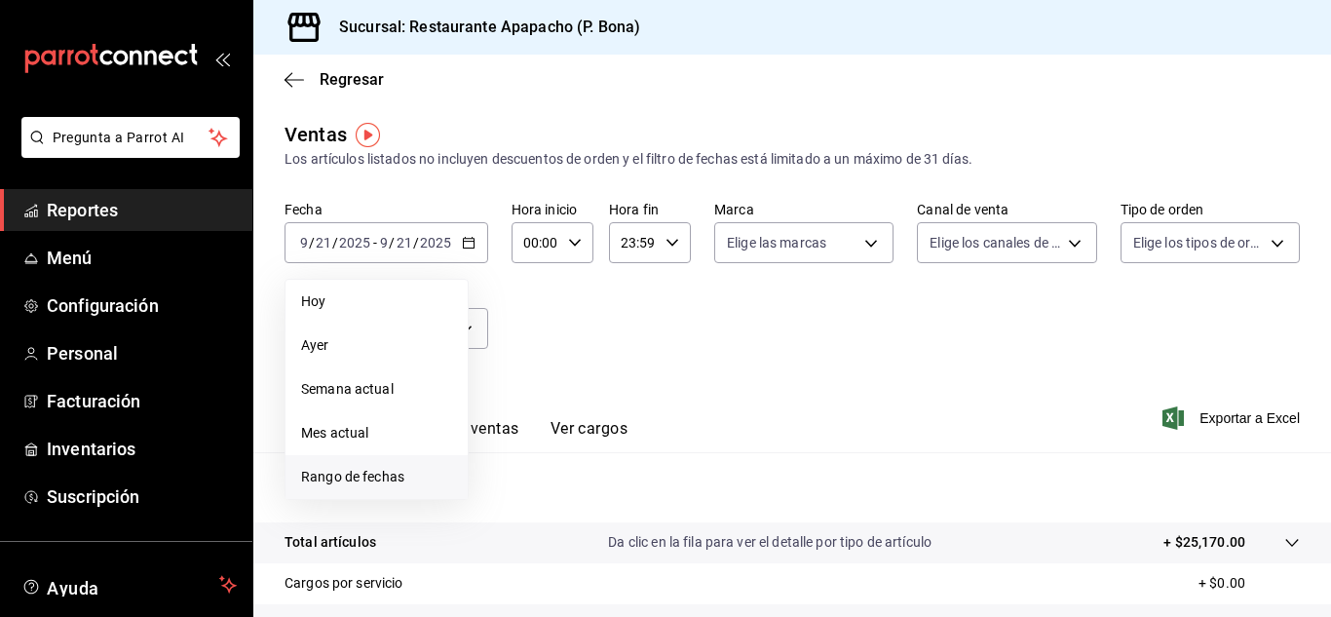
click at [366, 474] on span "Rango de fechas" at bounding box center [376, 477] width 151 height 20
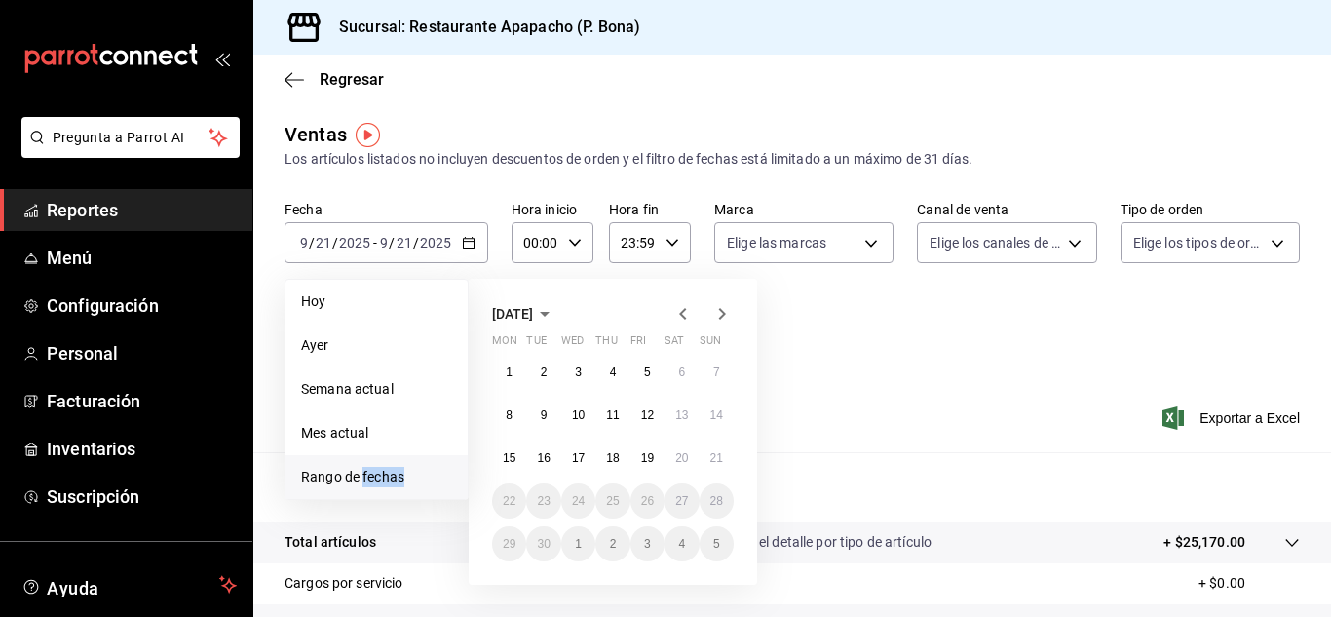
click at [366, 474] on span "Rango de fechas" at bounding box center [376, 477] width 151 height 20
click at [633, 457] on button "19" at bounding box center [647, 457] width 34 height 35
click at [645, 458] on abbr "19" at bounding box center [647, 458] width 13 height 14
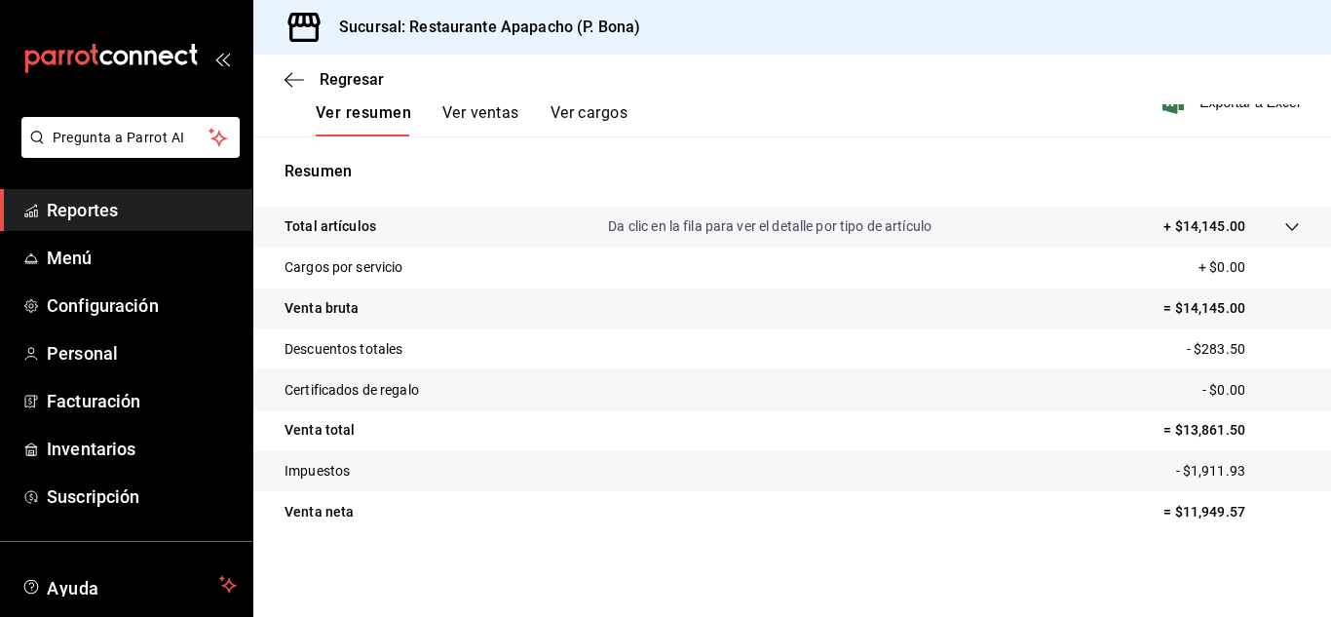
scroll to position [317, 0]
click at [276, 75] on div "Regresar" at bounding box center [792, 80] width 1078 height 50
click at [293, 76] on icon "button" at bounding box center [294, 80] width 19 height 18
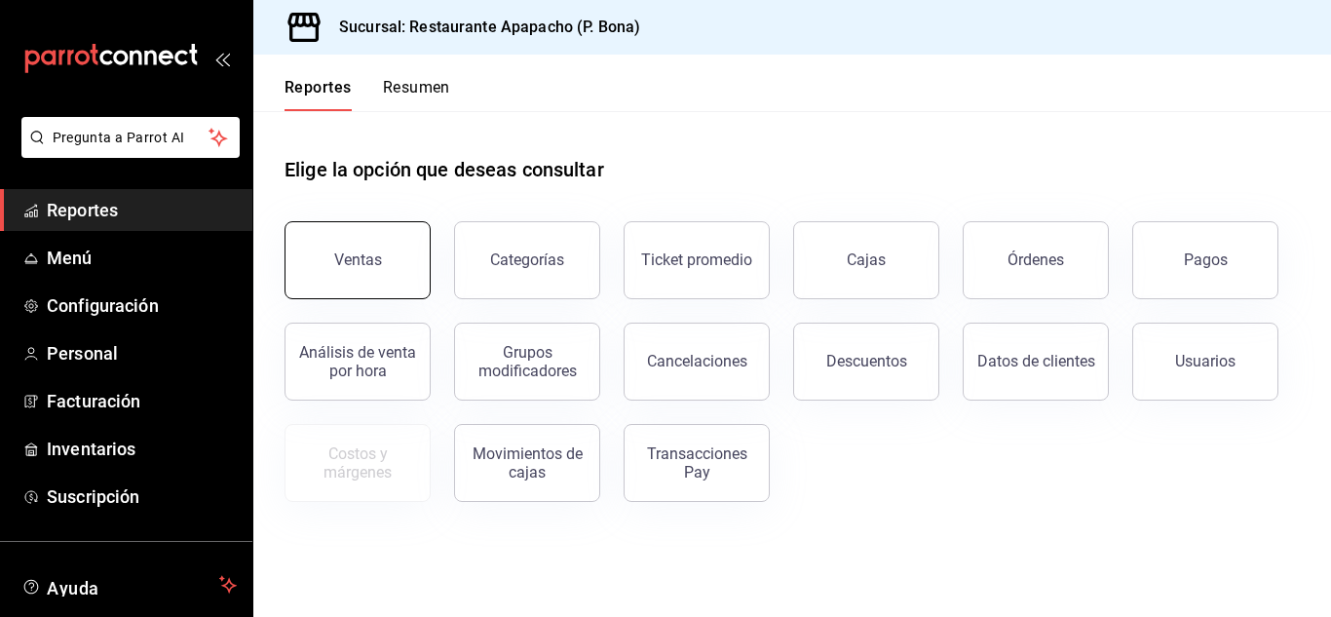
click at [391, 261] on button "Ventas" at bounding box center [358, 260] width 146 height 78
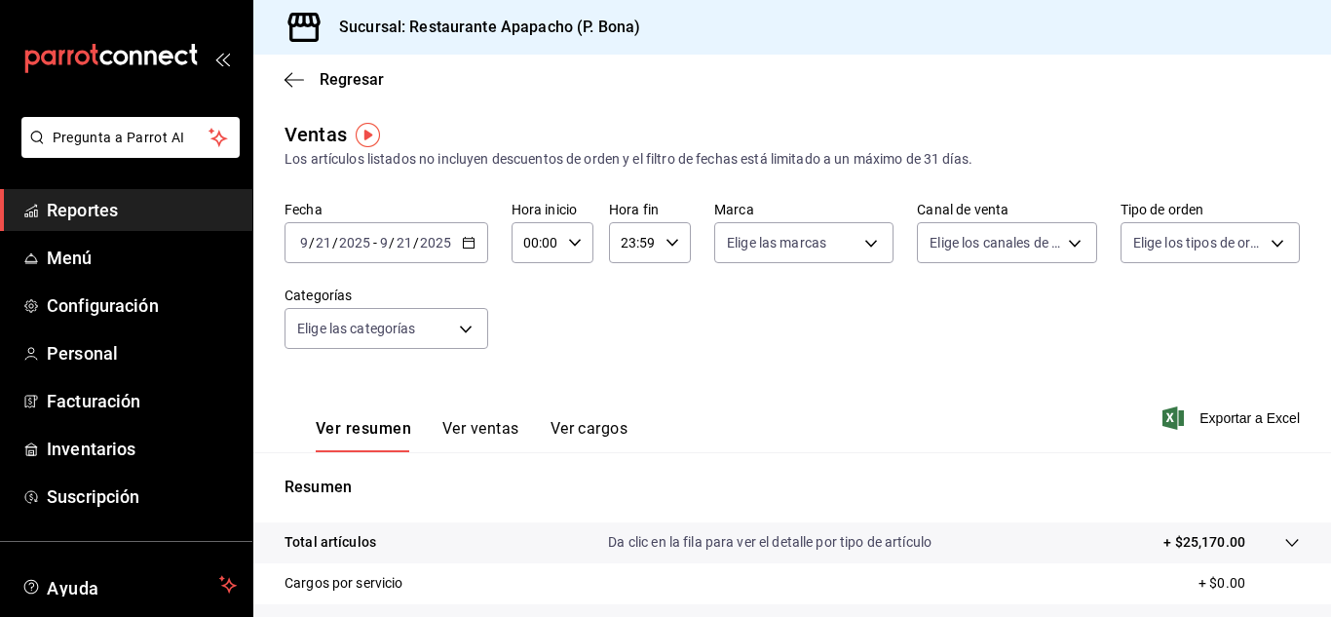
click at [466, 245] on icon "button" at bounding box center [469, 243] width 14 height 14
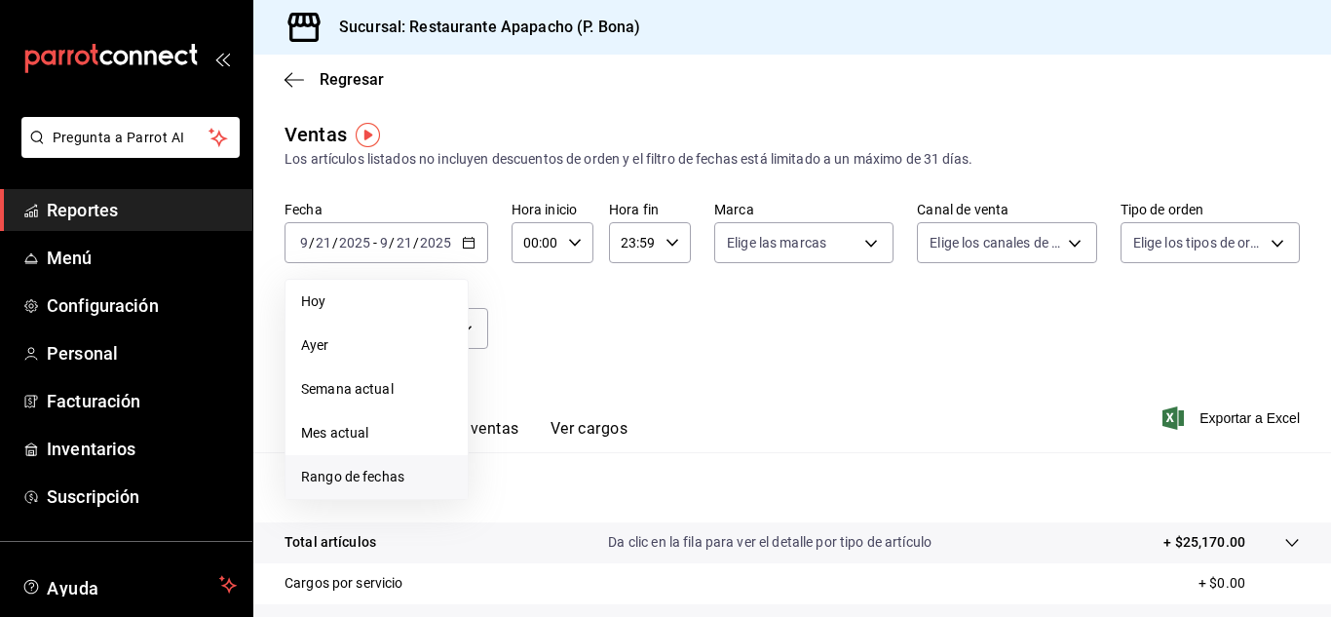
click at [390, 482] on span "Rango de fechas" at bounding box center [376, 477] width 151 height 20
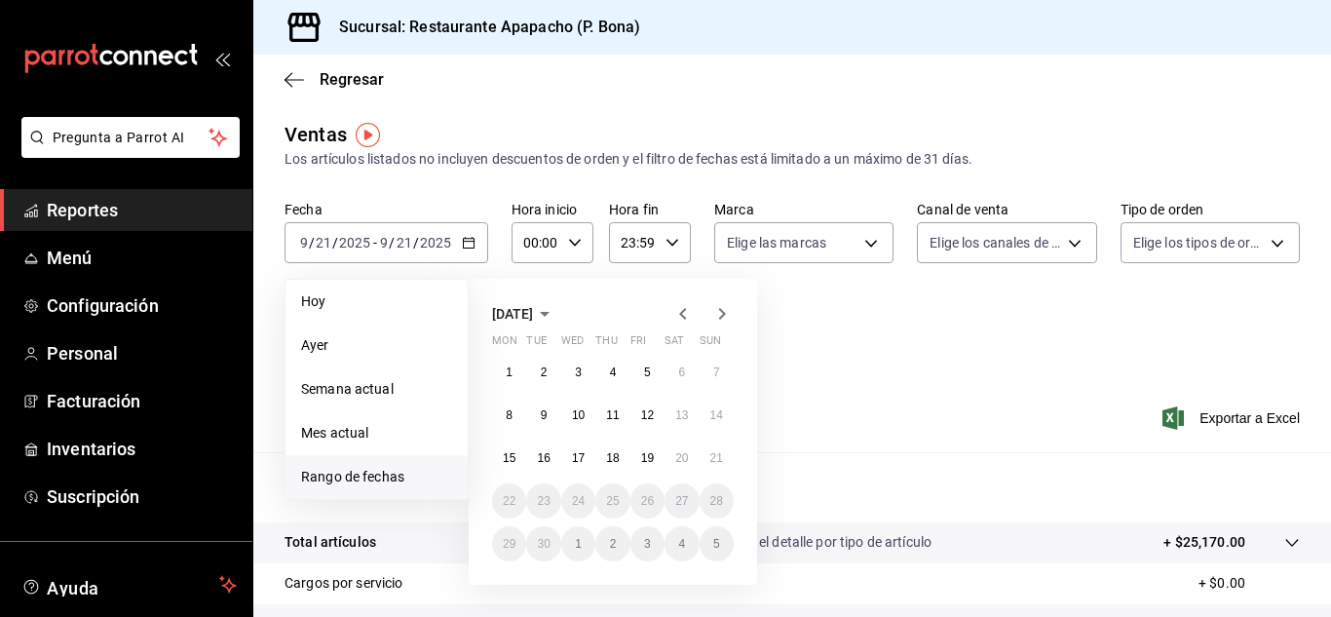
click at [390, 482] on span "Rango de fechas" at bounding box center [376, 477] width 151 height 20
click at [676, 454] on abbr "20" at bounding box center [681, 458] width 13 height 14
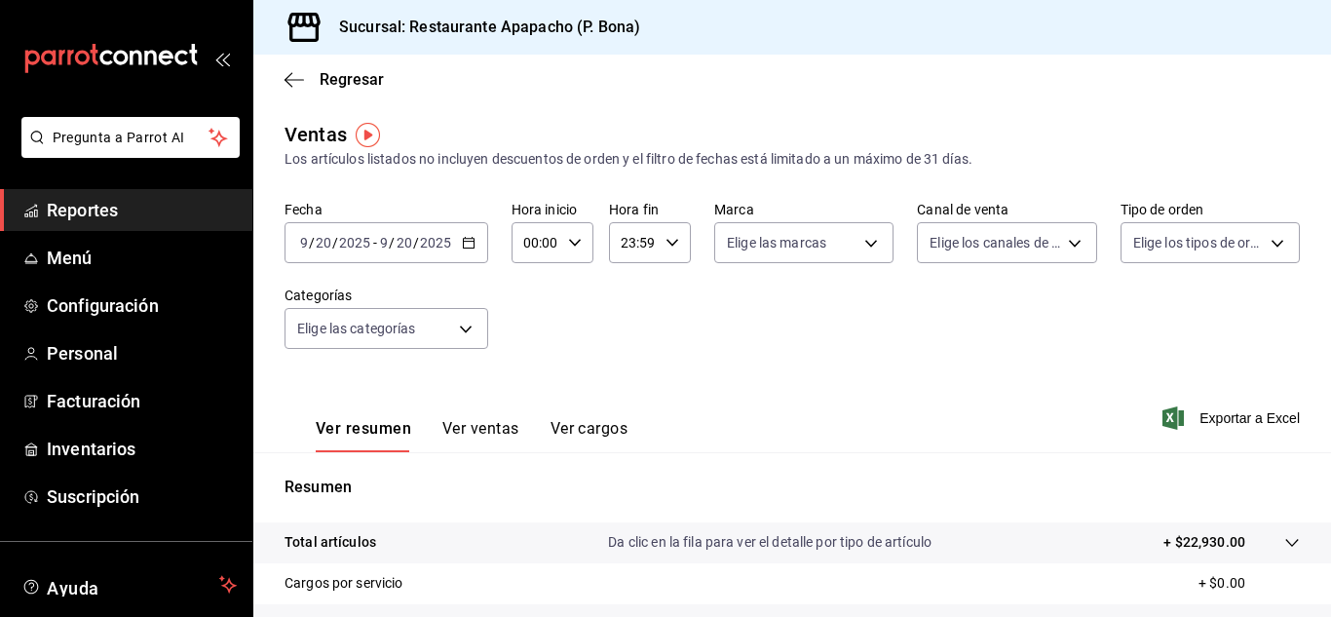
click at [474, 241] on icon "button" at bounding box center [469, 243] width 14 height 14
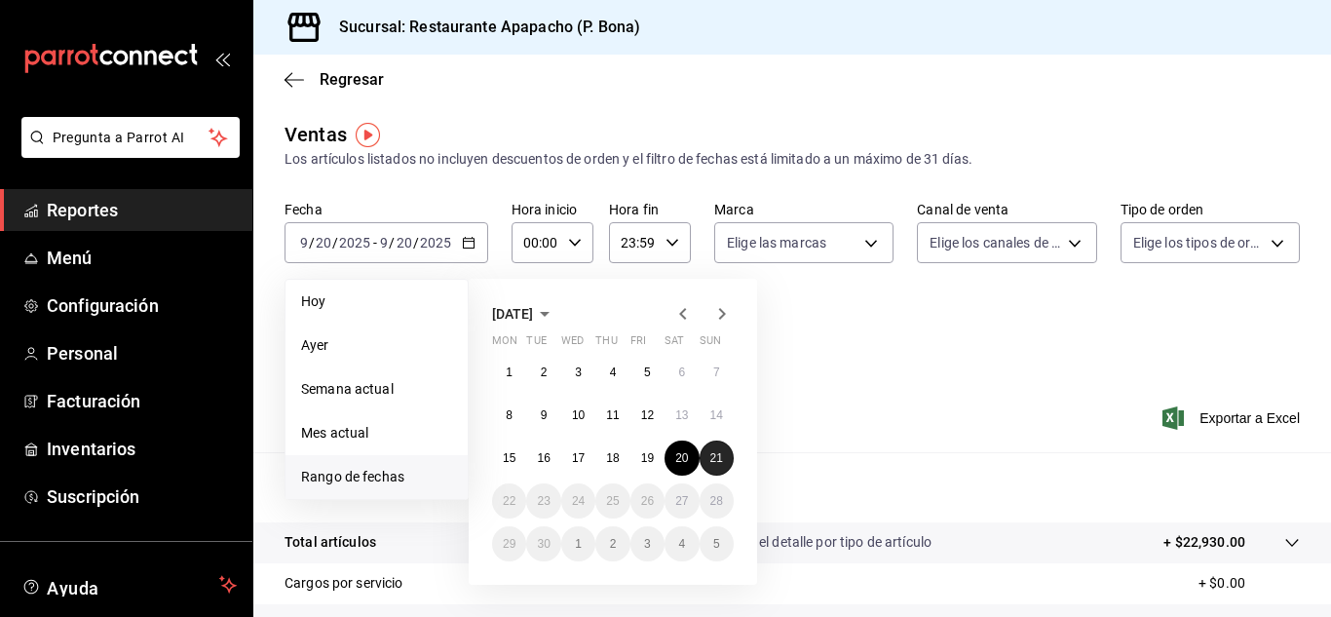
click at [718, 458] on abbr "21" at bounding box center [716, 458] width 13 height 14
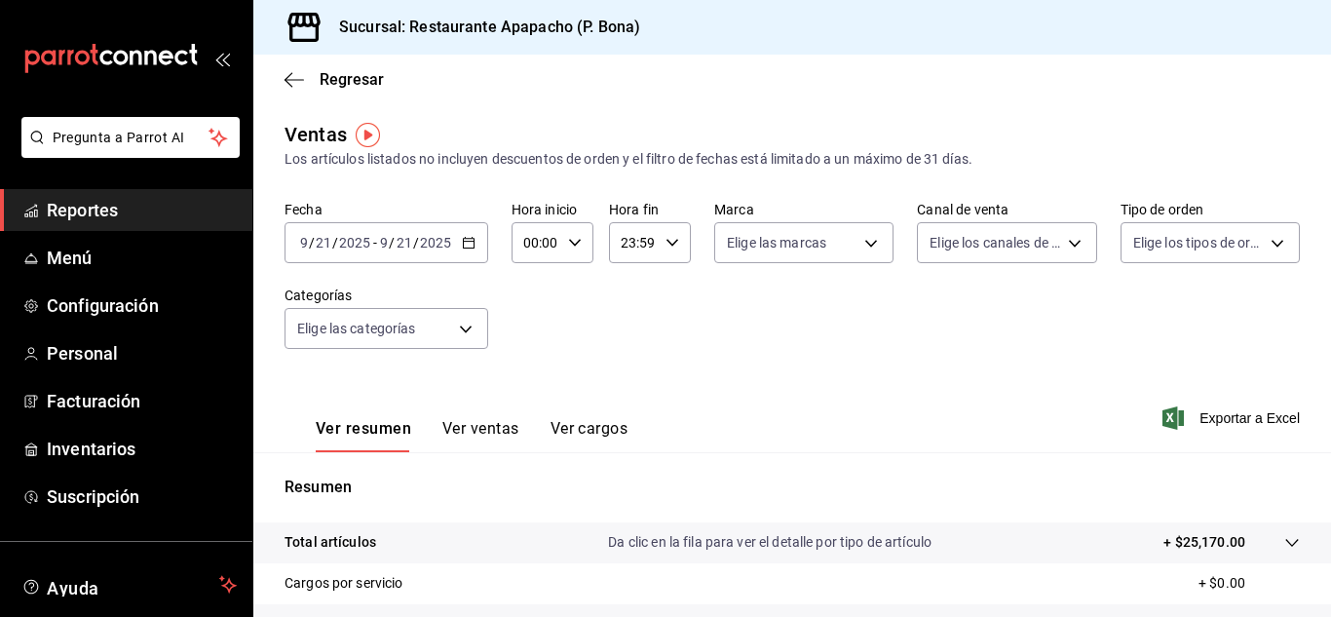
click at [471, 243] on icon "button" at bounding box center [469, 243] width 14 height 14
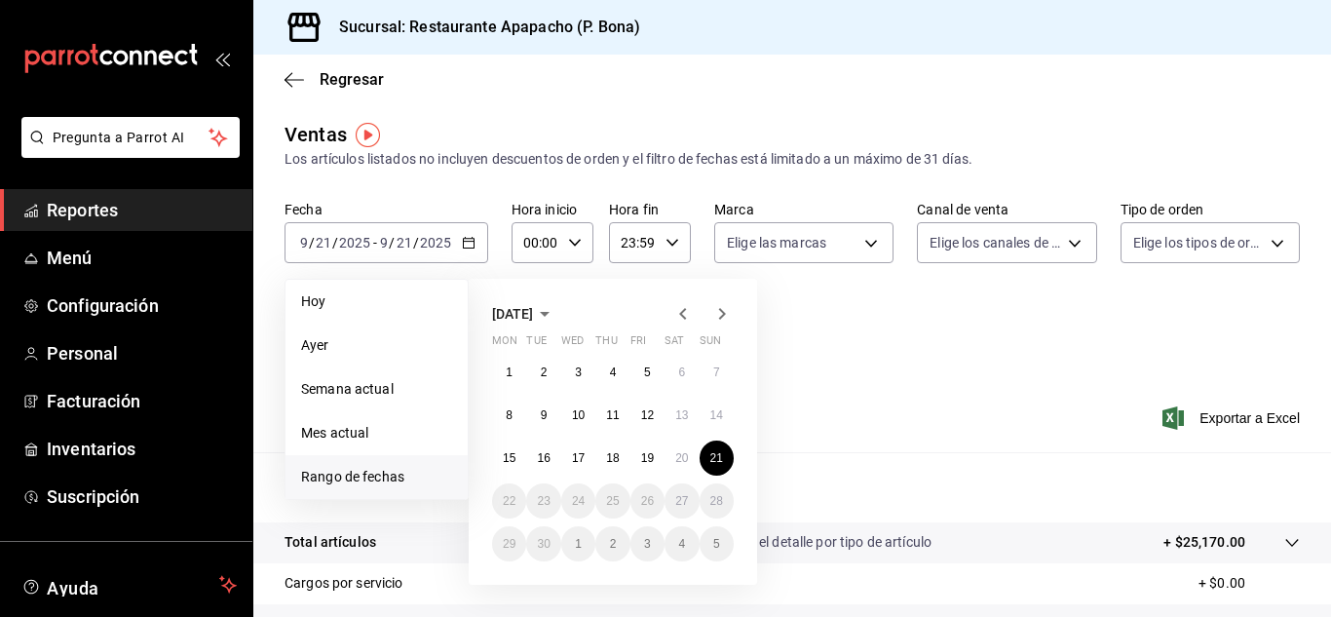
click at [362, 460] on li "Rango de fechas" at bounding box center [377, 477] width 182 height 44
click at [362, 477] on span "Rango de fechas" at bounding box center [376, 477] width 151 height 20
click at [506, 457] on abbr "15" at bounding box center [509, 458] width 13 height 14
click at [724, 461] on button "21" at bounding box center [717, 457] width 34 height 35
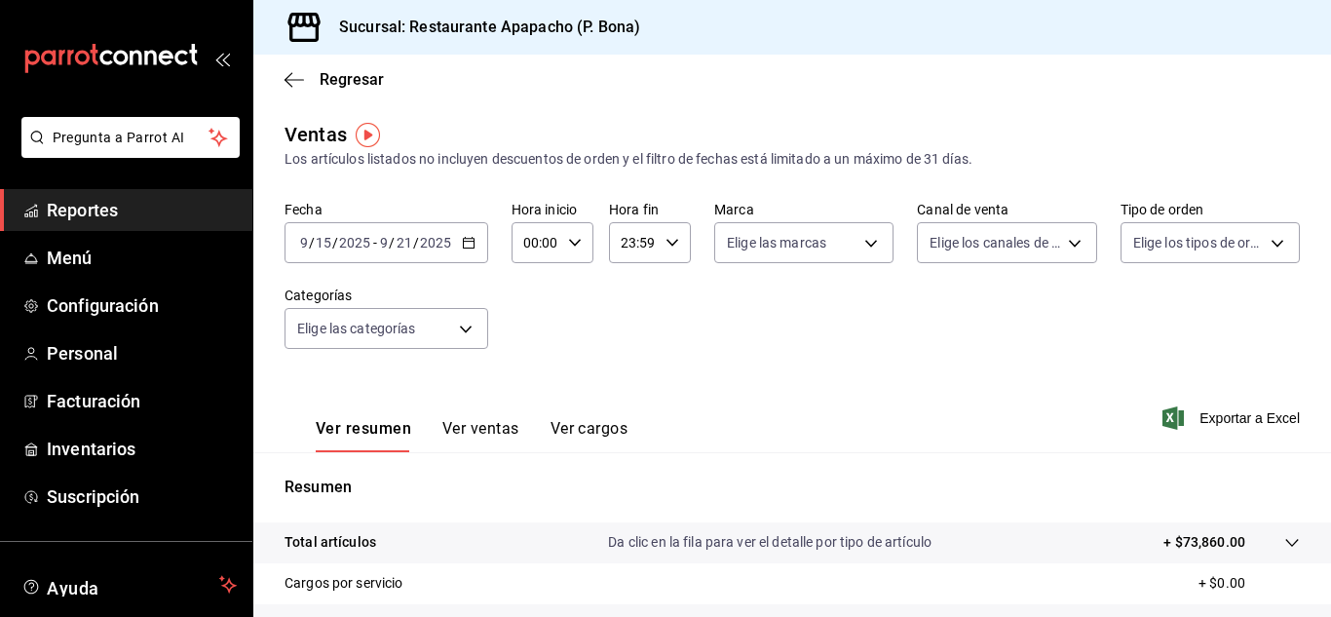
click at [469, 239] on \(Stroke\) "button" at bounding box center [469, 243] width 12 height 11
click at [471, 241] on icon "button" at bounding box center [469, 243] width 14 height 14
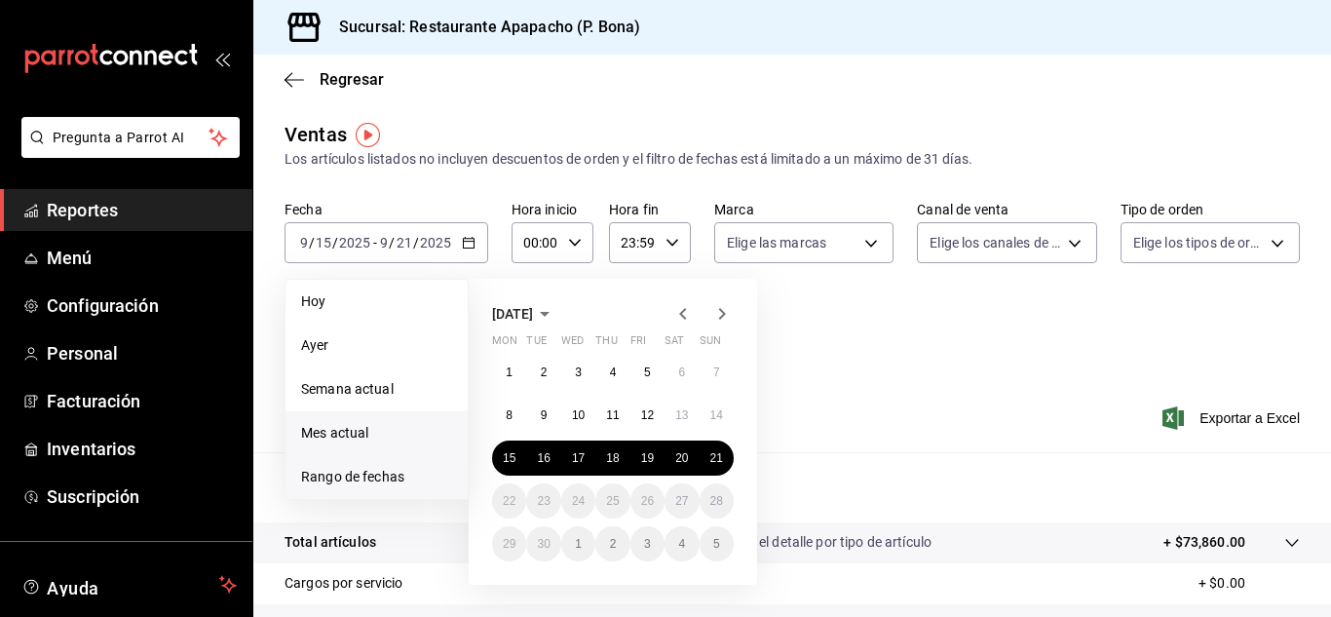
click at [374, 426] on span "Mes actual" at bounding box center [376, 433] width 151 height 20
